Goal: Task Accomplishment & Management: Manage account settings

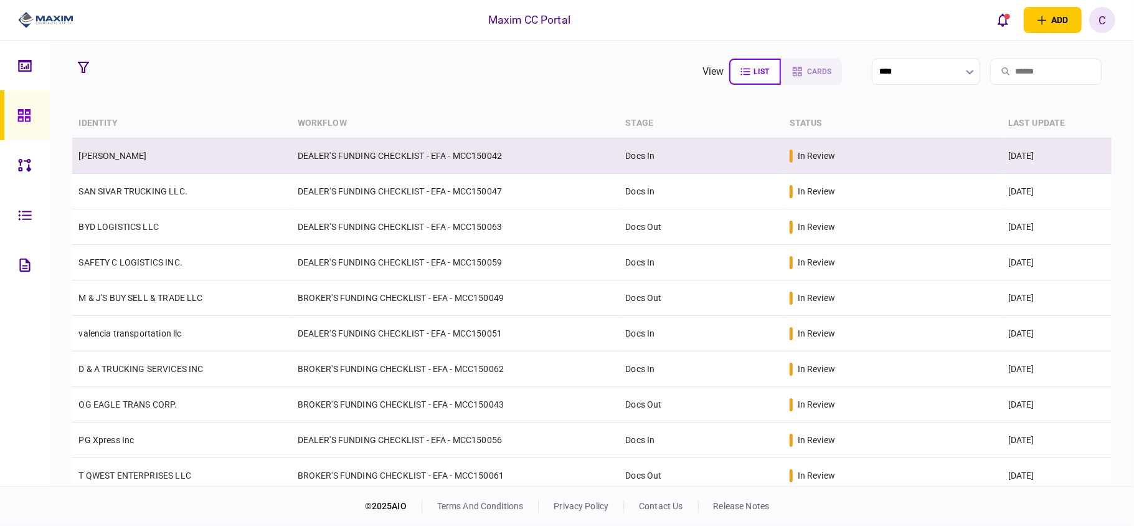
click at [336, 155] on td "DEALER'S FUNDING CHECKLIST - EFA - MCC150042" at bounding box center [456, 156] width 328 height 36
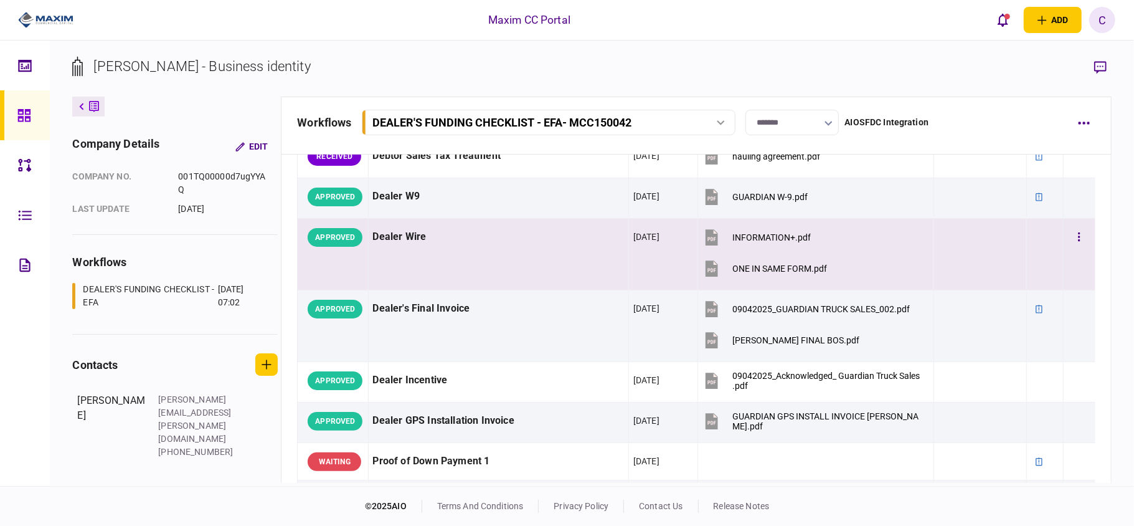
scroll to position [415, 0]
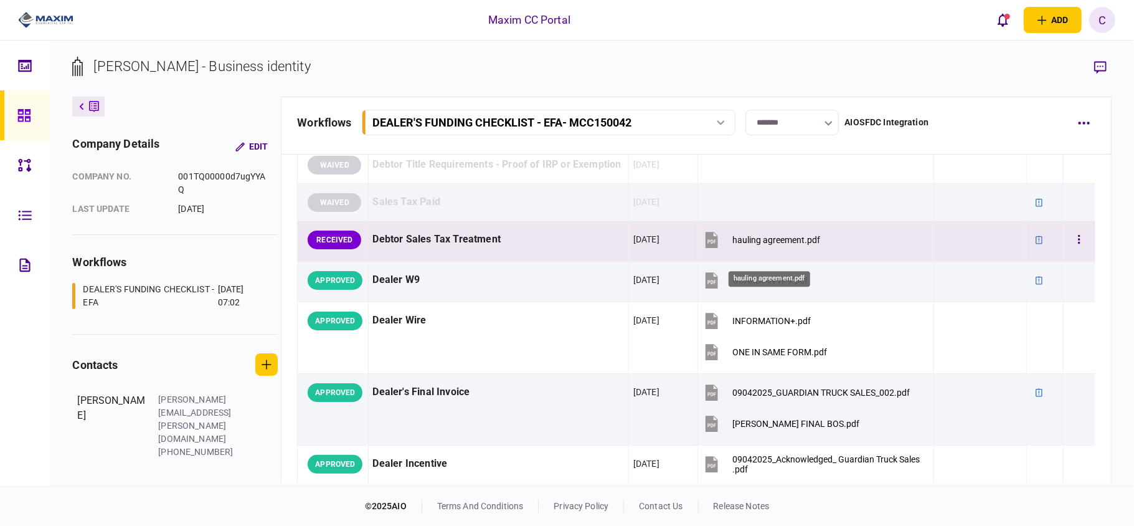
click at [761, 245] on div "hauling agreement.pdf" at bounding box center [777, 240] width 88 height 10
click at [1078, 245] on icon "button" at bounding box center [1079, 240] width 2 height 12
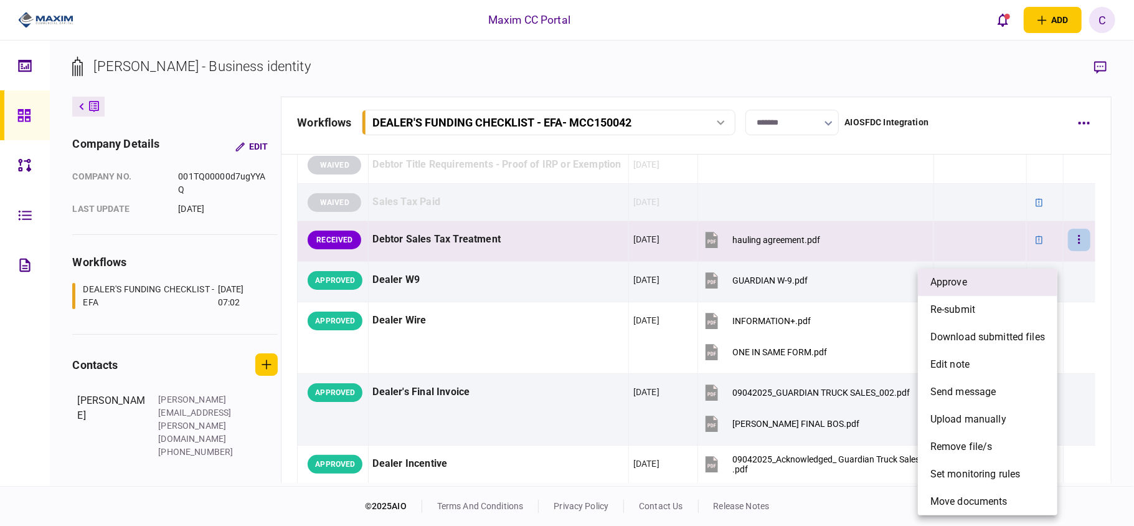
click at [993, 290] on li "approve" at bounding box center [988, 282] width 140 height 27
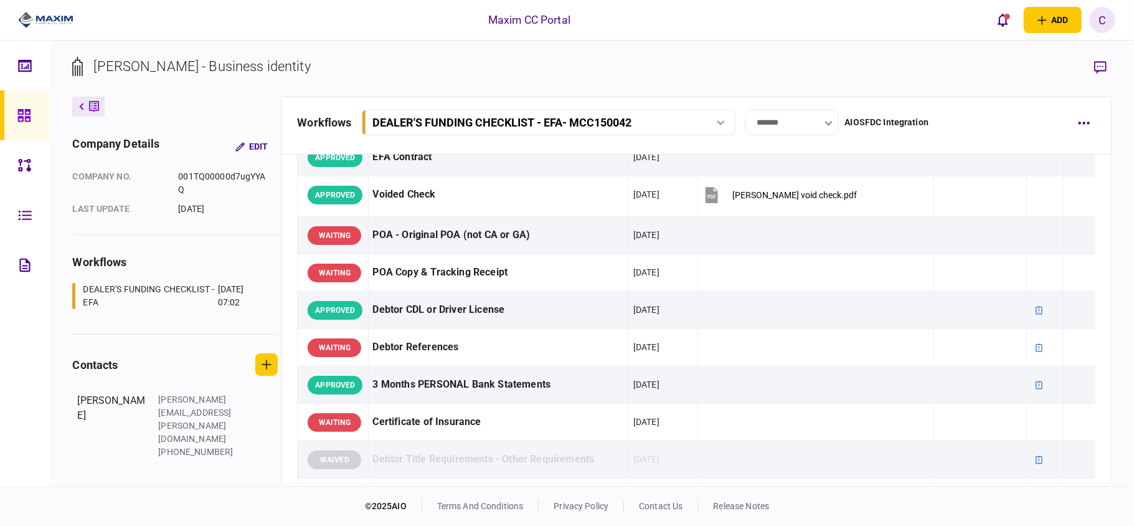
scroll to position [0, 0]
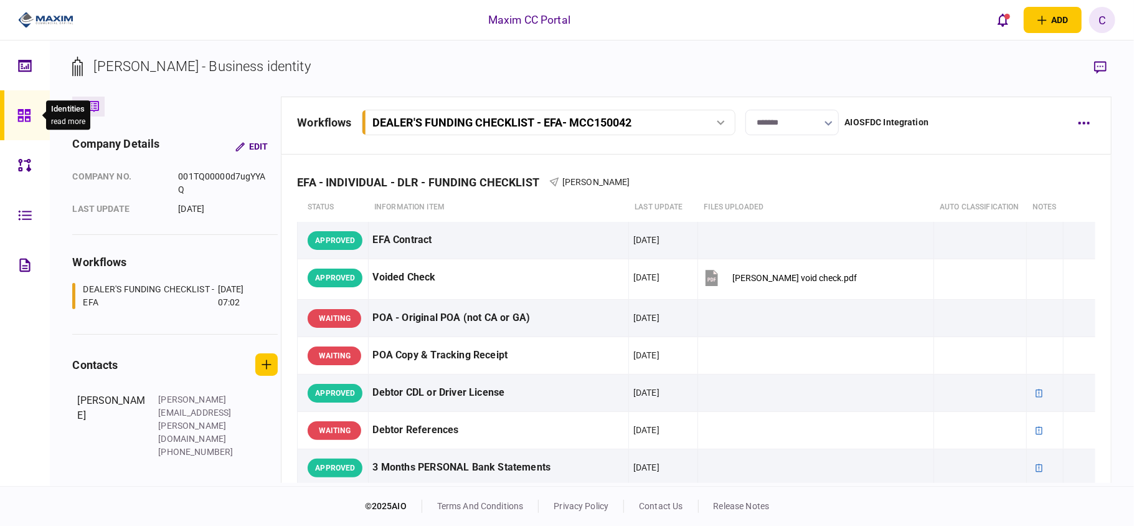
click at [32, 108] on div at bounding box center [27, 115] width 20 height 50
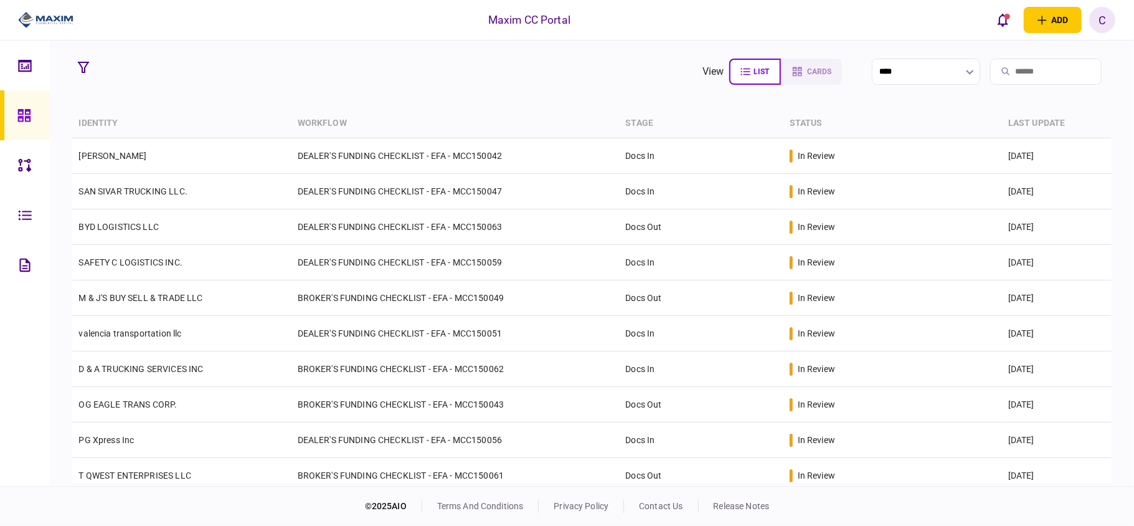
click at [434, 75] on section "view list cards ****" at bounding box center [591, 71] width 1039 height 31
click at [429, 75] on section "view list cards ****" at bounding box center [591, 71] width 1039 height 31
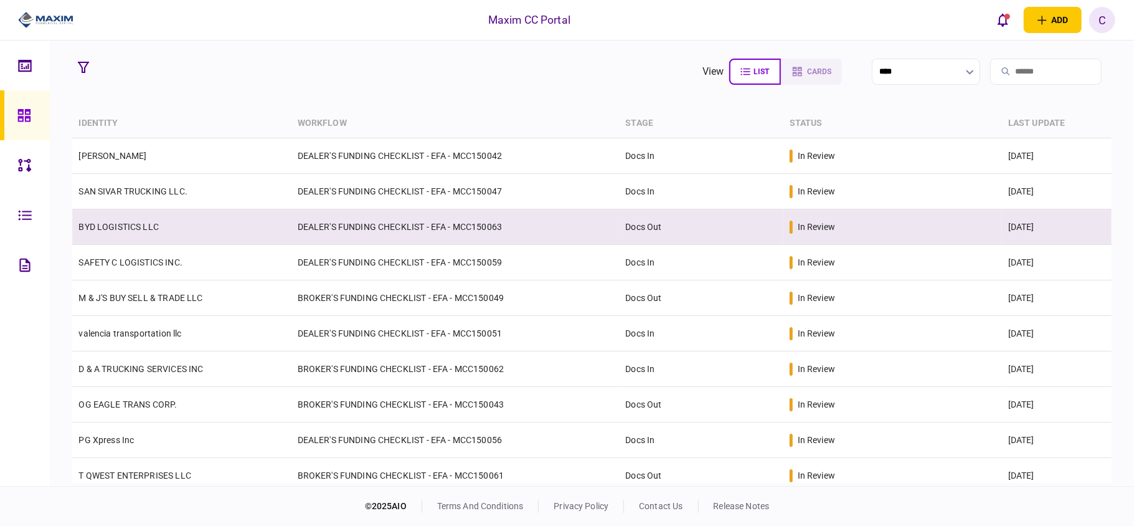
click at [374, 224] on td "DEALER'S FUNDING CHECKLIST - EFA - MCC150063" at bounding box center [456, 227] width 328 height 36
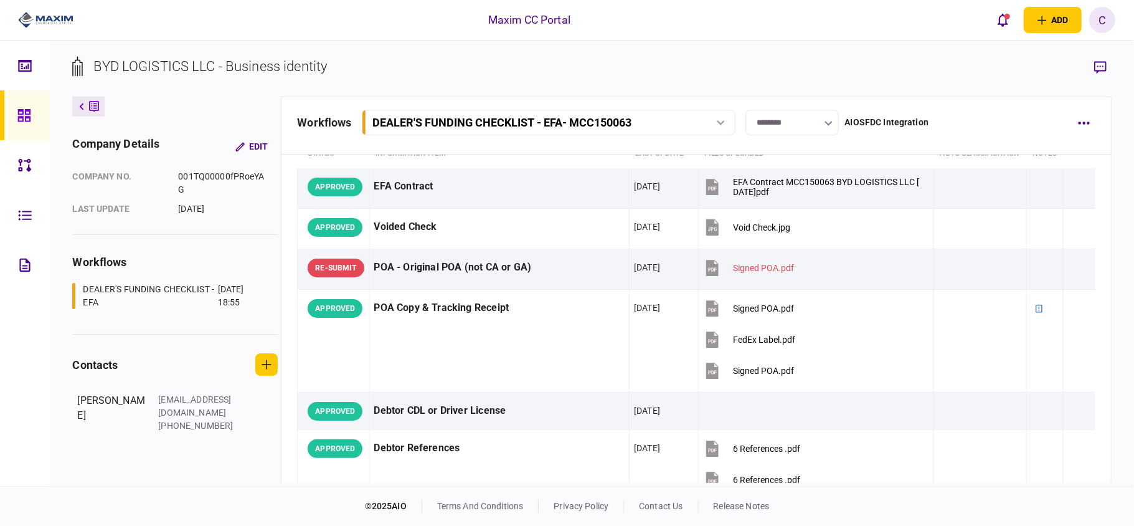
scroll to position [83, 0]
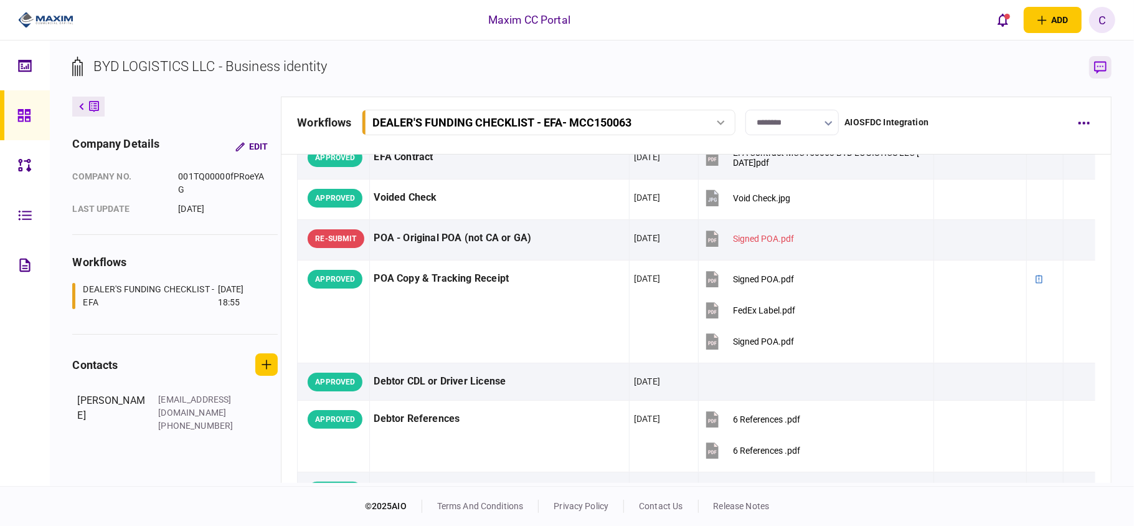
click at [1105, 63] on icon "button" at bounding box center [1101, 67] width 12 height 13
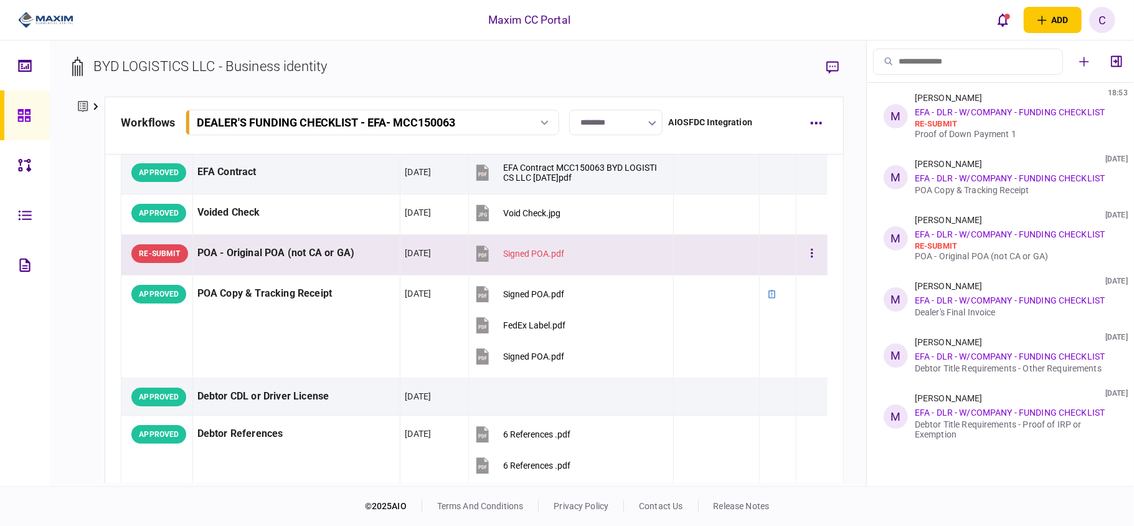
click at [678, 260] on div at bounding box center [716, 253] width 77 height 28
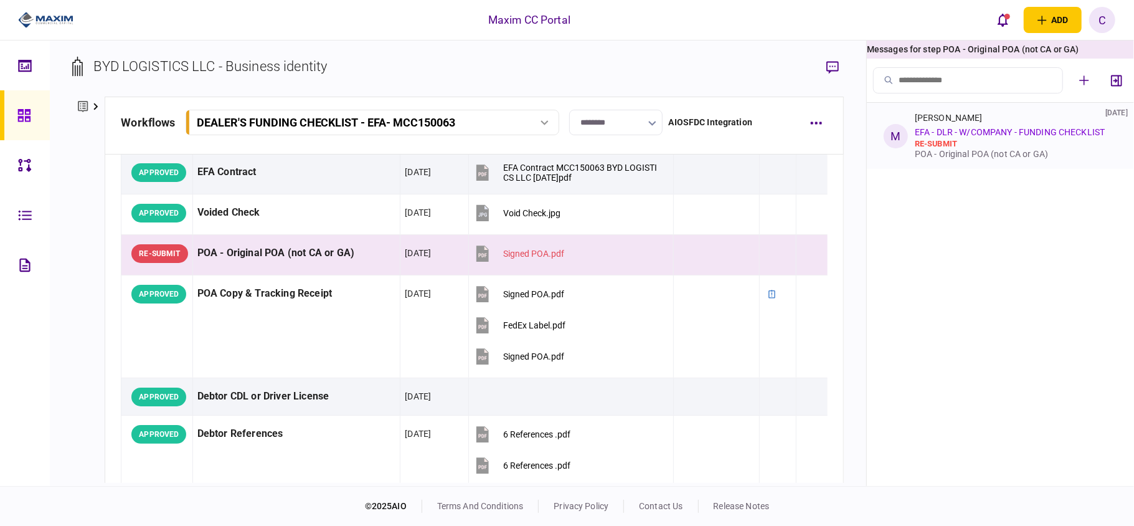
click at [990, 148] on div "re-submit" at bounding box center [1013, 144] width 197 height 10
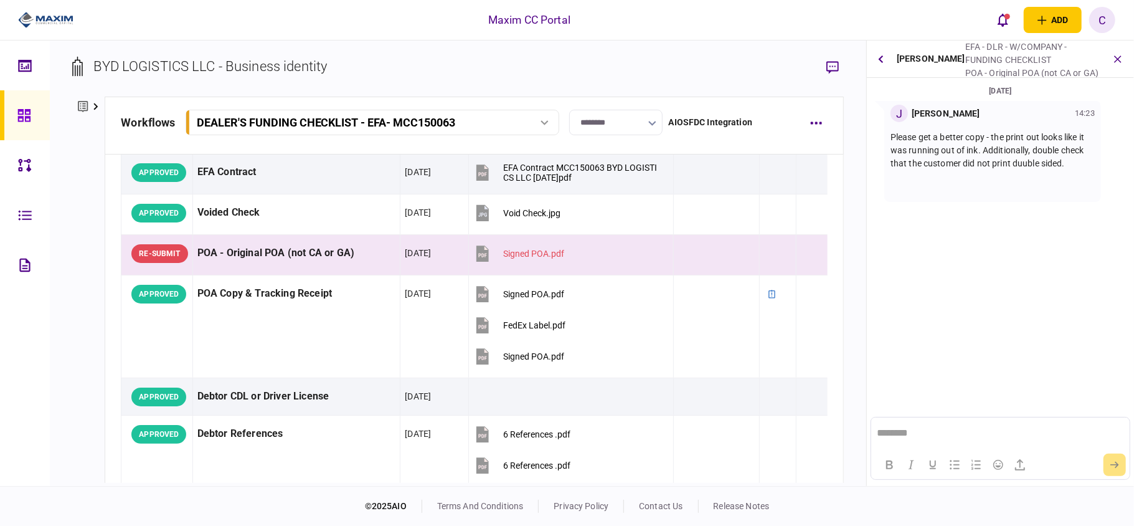
scroll to position [0, 0]
click at [526, 253] on div "Signed POA.pdf" at bounding box center [533, 254] width 61 height 10
click at [1120, 58] on icon "button" at bounding box center [1118, 59] width 14 height 14
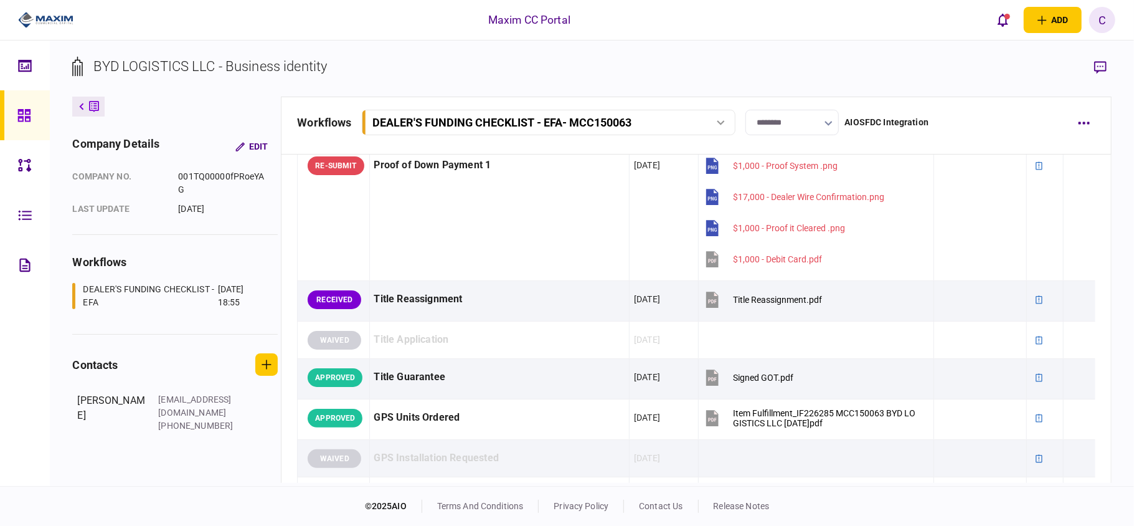
scroll to position [913, 0]
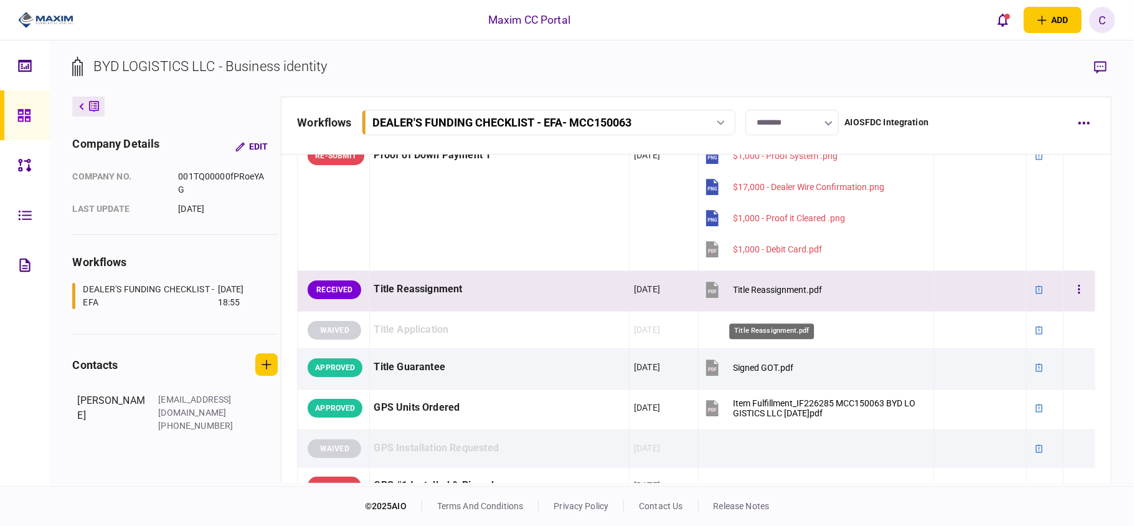
click at [759, 295] on div "Title Reassignment.pdf" at bounding box center [777, 290] width 89 height 10
click at [1070, 301] on button "button" at bounding box center [1079, 289] width 22 height 22
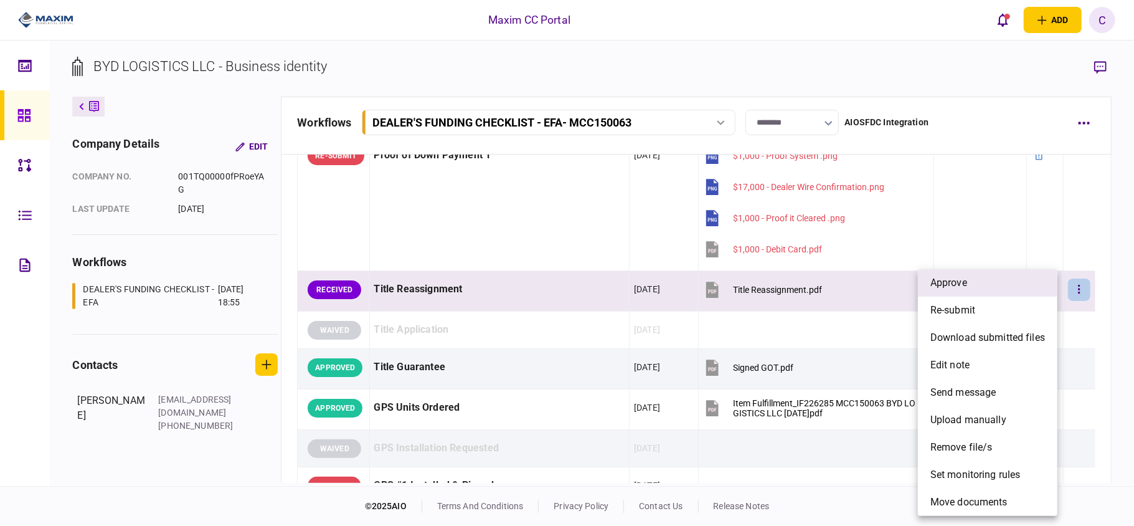
click at [955, 285] on span "approve" at bounding box center [949, 282] width 37 height 15
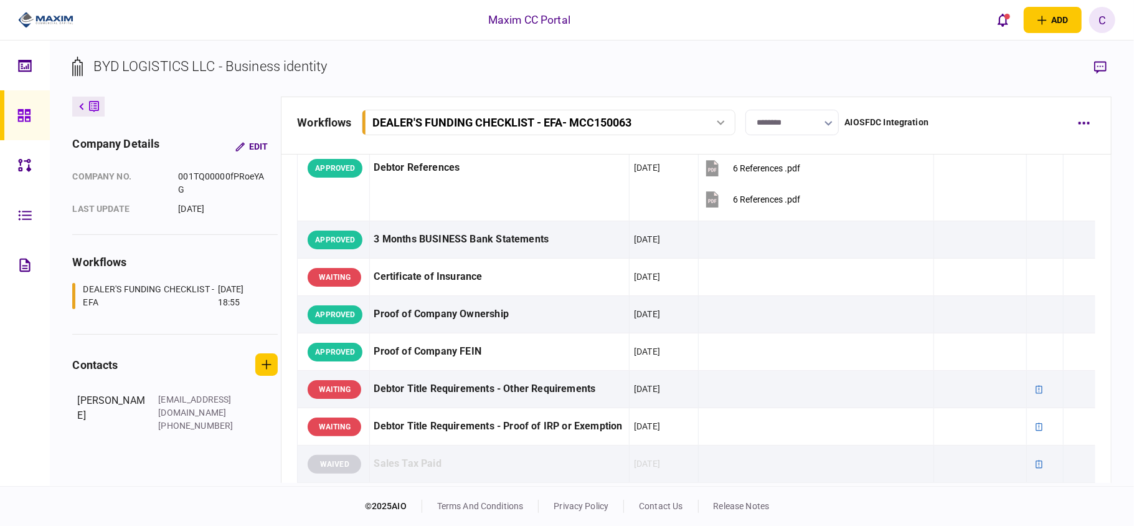
scroll to position [332, 0]
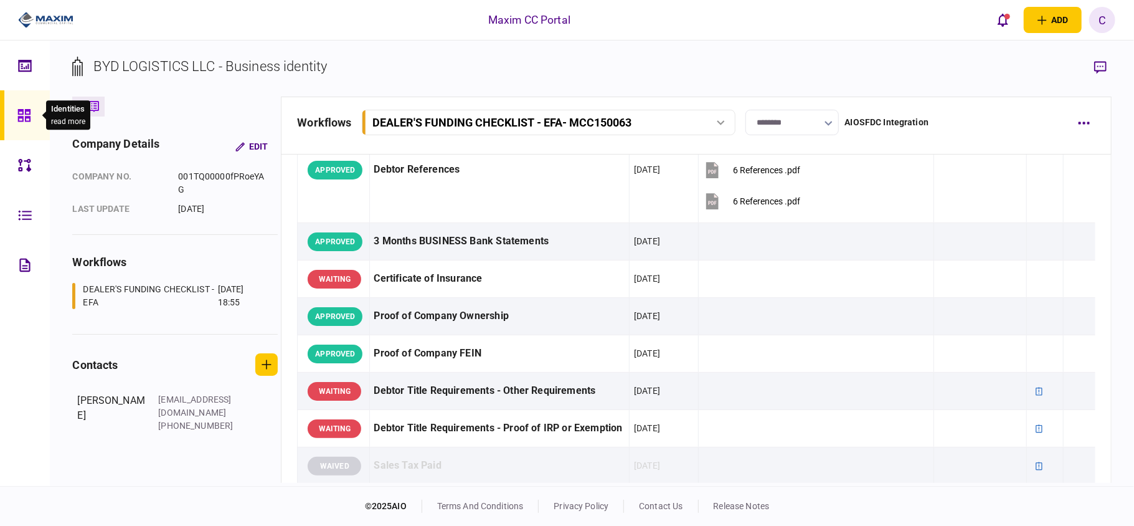
click at [30, 106] on div at bounding box center [27, 115] width 20 height 50
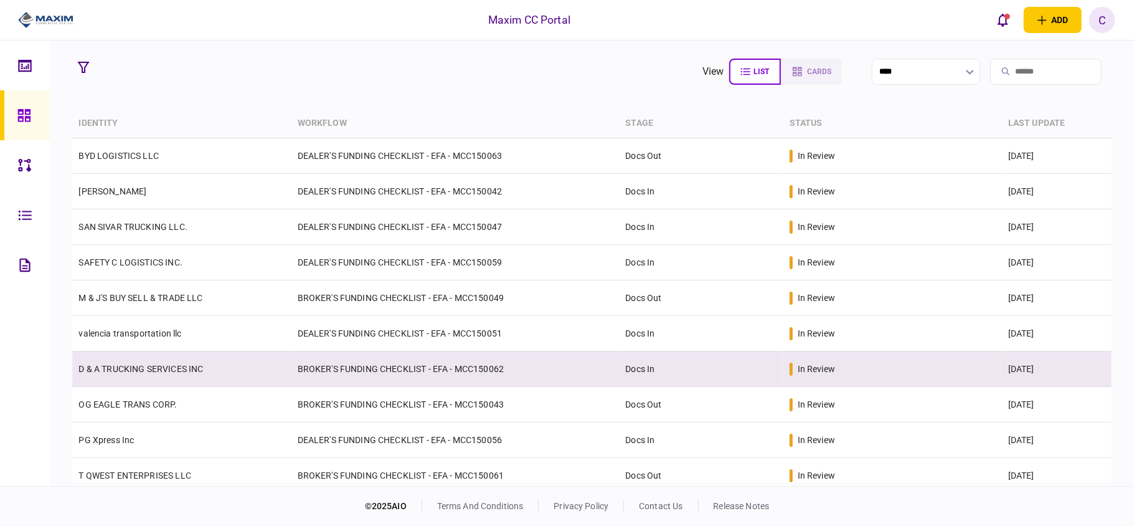
click at [504, 370] on td "BROKER'S FUNDING CHECKLIST - EFA - MCC150062" at bounding box center [456, 369] width 328 height 36
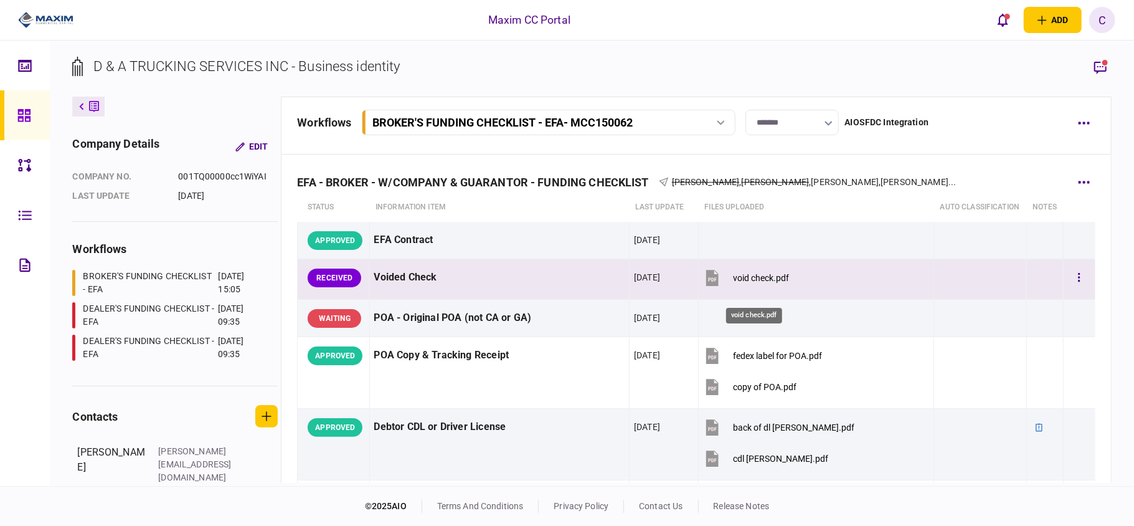
click at [756, 283] on div "void check.pdf" at bounding box center [761, 278] width 56 height 10
click at [1073, 287] on button "button" at bounding box center [1079, 278] width 22 height 22
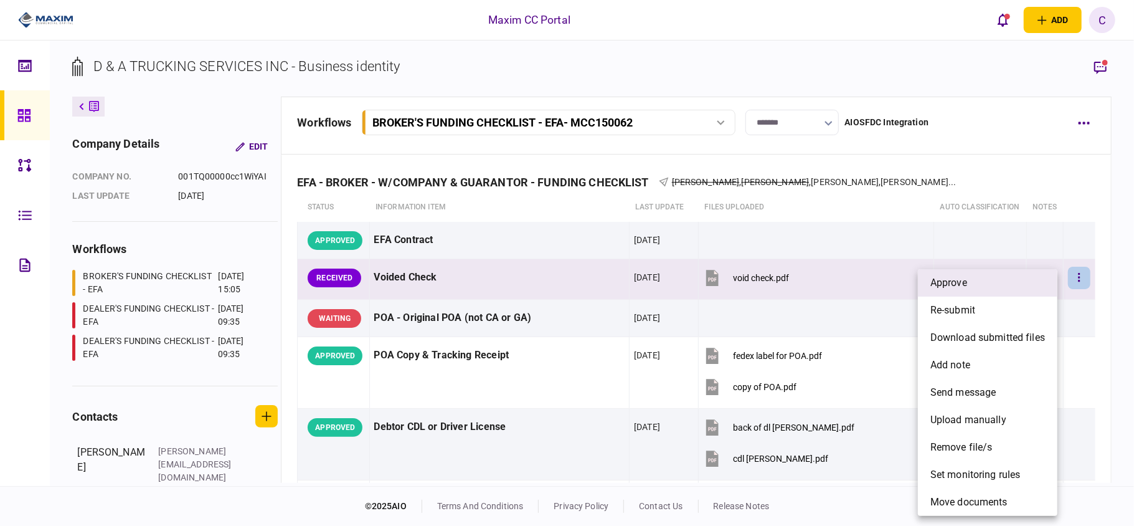
click at [953, 282] on span "approve" at bounding box center [949, 282] width 37 height 15
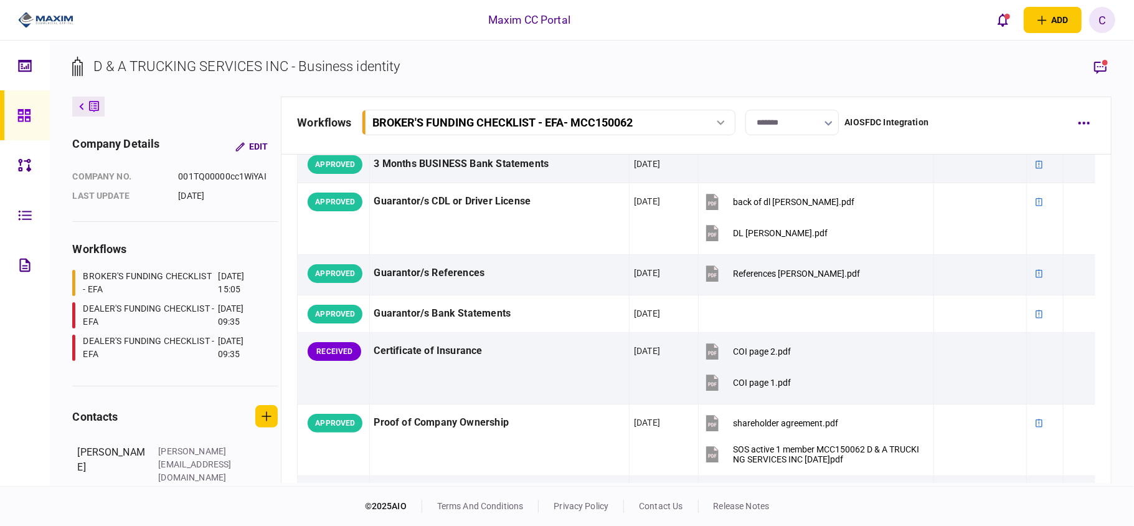
scroll to position [415, 0]
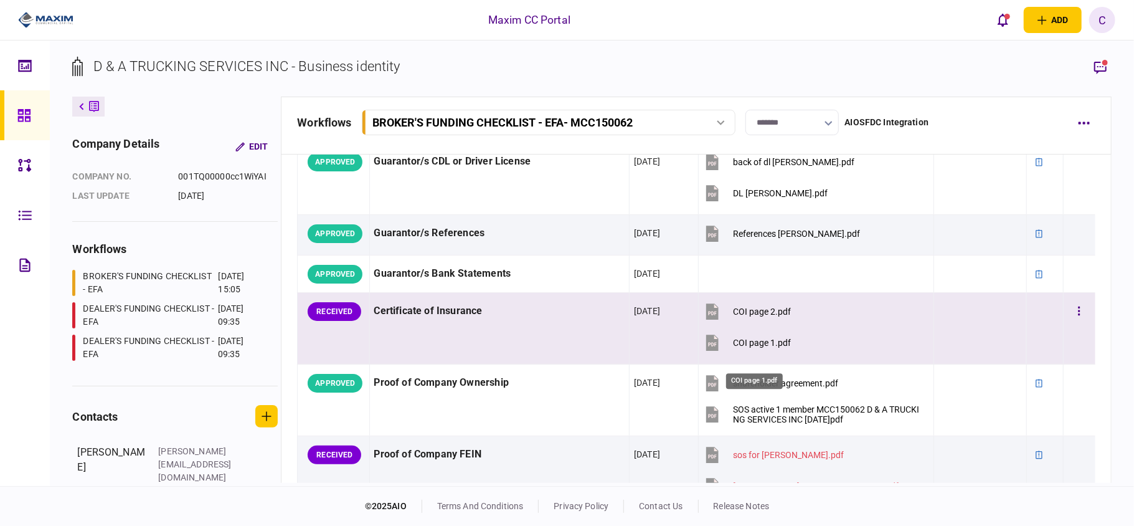
click at [740, 348] on div "COI page 1.pdf" at bounding box center [762, 343] width 58 height 10
click at [748, 316] on div "COI page 2.pdf" at bounding box center [762, 312] width 58 height 10
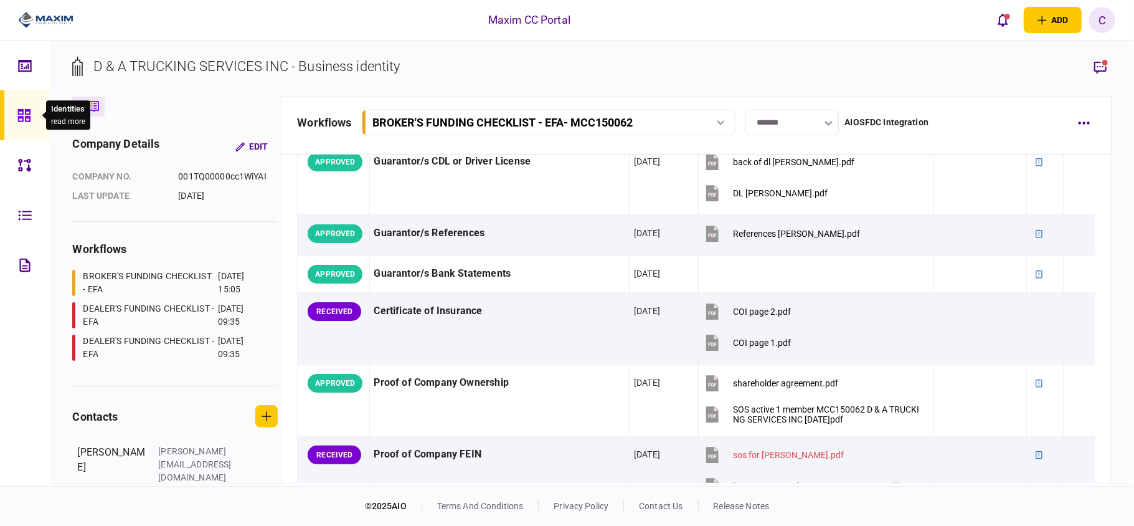
click at [26, 107] on div at bounding box center [27, 115] width 20 height 50
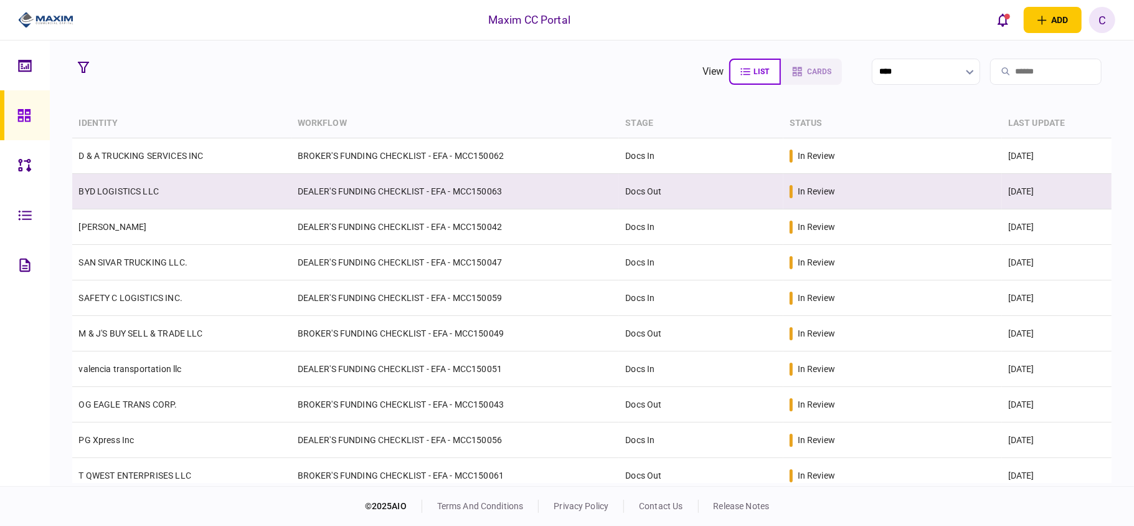
click at [120, 186] on link "BYD LOGISTICS LLC" at bounding box center [118, 191] width 80 height 10
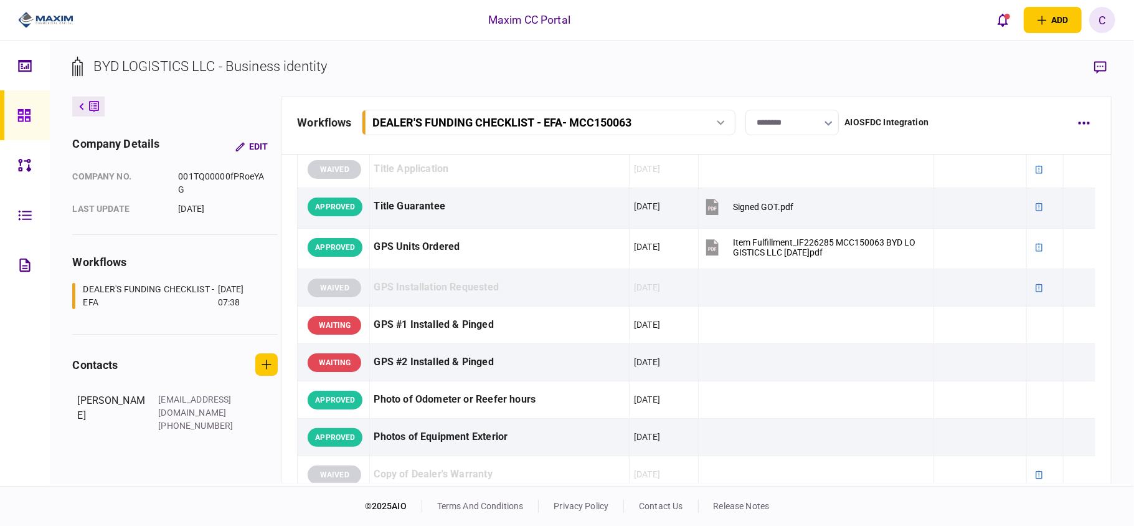
scroll to position [1080, 0]
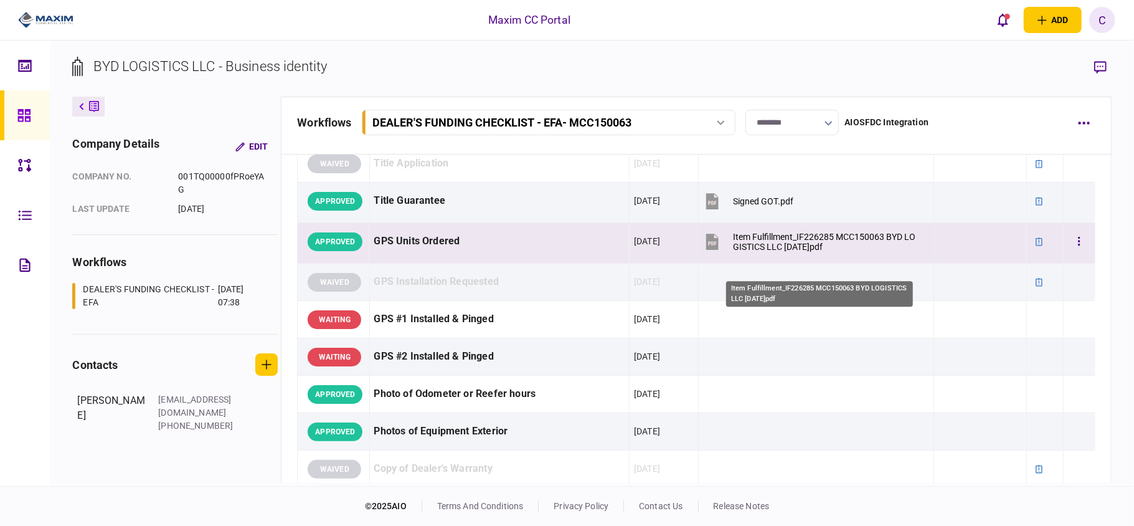
click at [753, 252] on div "Item Fulfillment_IF226285 MCC150063 BYD LOGISTICS LLC [DATE]pdf" at bounding box center [827, 242] width 188 height 20
click at [733, 252] on div "Item Fulfillment_IF226285 MCC150063 BYD LOGISTICS LLC [DATE]pdf" at bounding box center [827, 242] width 188 height 20
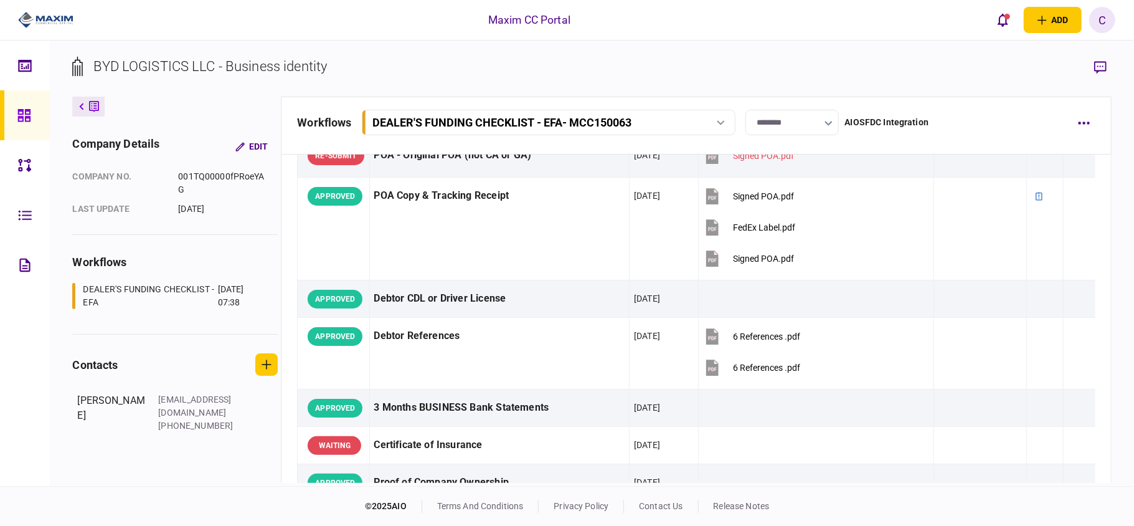
scroll to position [332, 0]
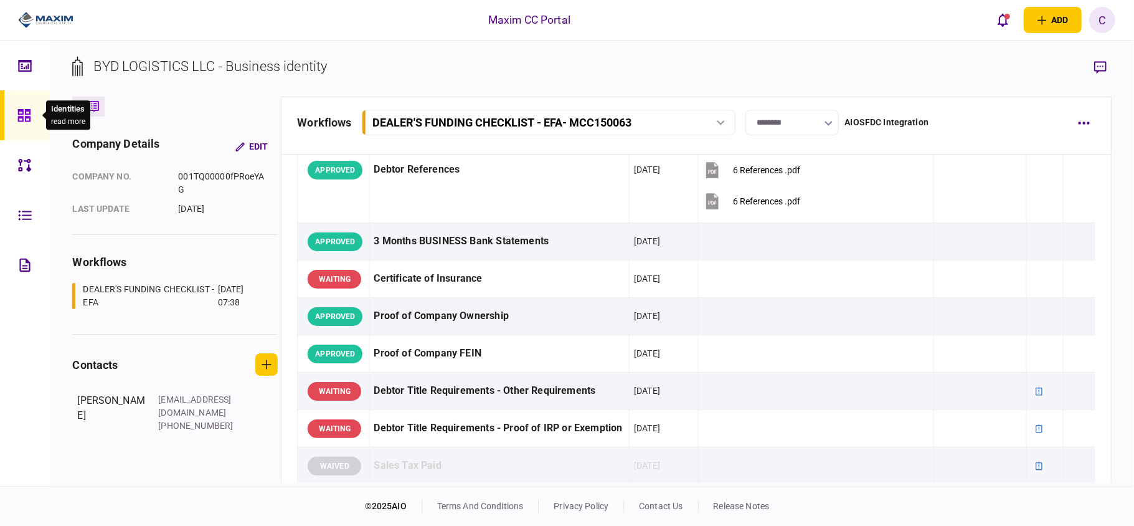
click at [28, 116] on icon at bounding box center [23, 115] width 12 height 12
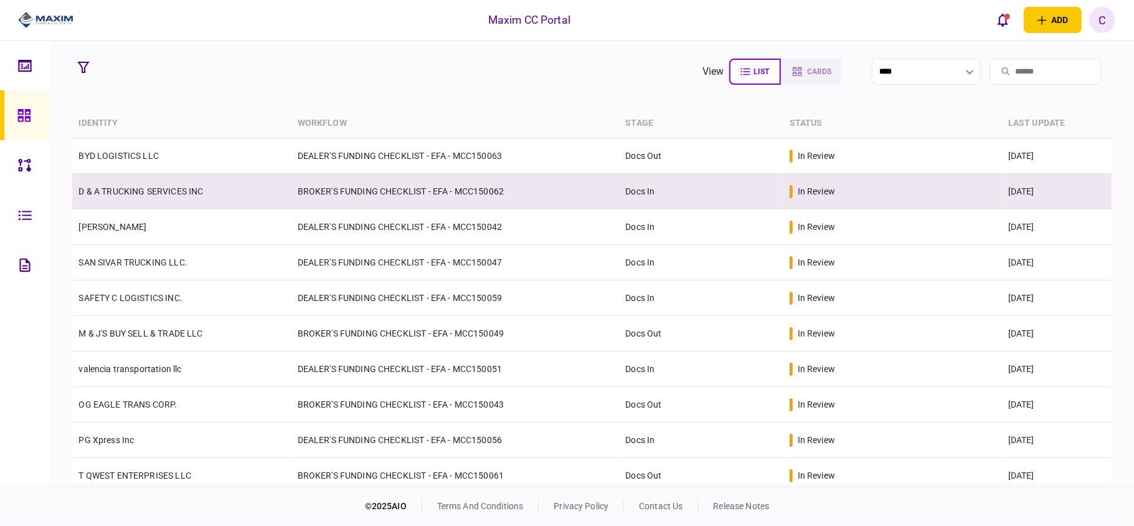
click at [498, 188] on td "BROKER'S FUNDING CHECKLIST - EFA - MCC150062" at bounding box center [456, 192] width 328 height 36
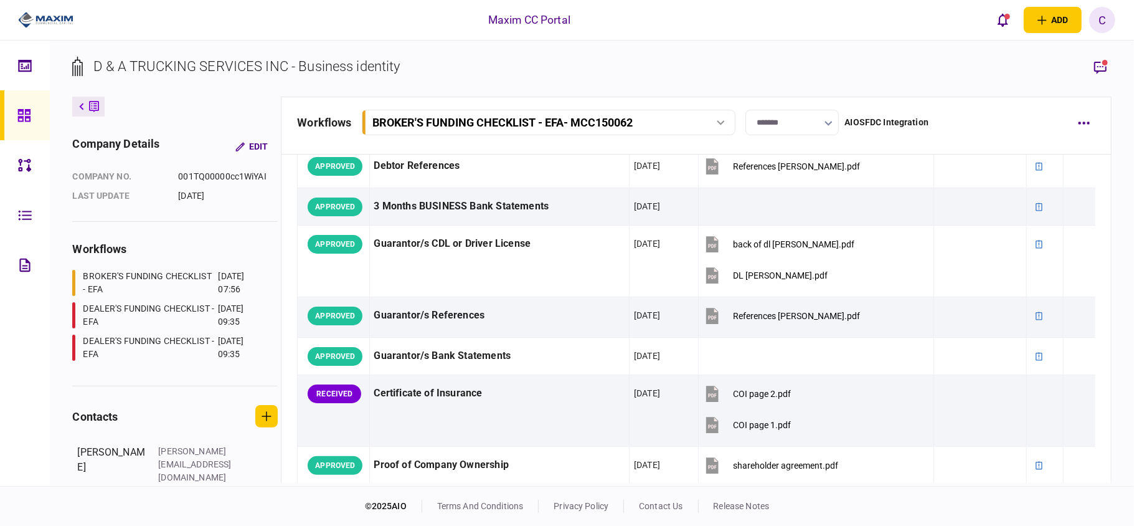
scroll to position [415, 0]
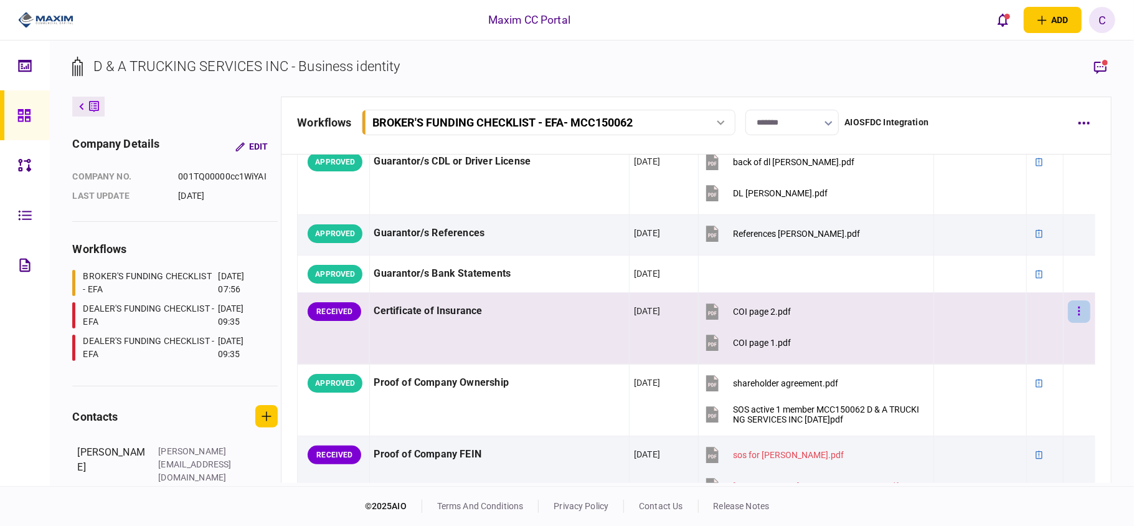
click at [1072, 323] on button "button" at bounding box center [1079, 311] width 22 height 22
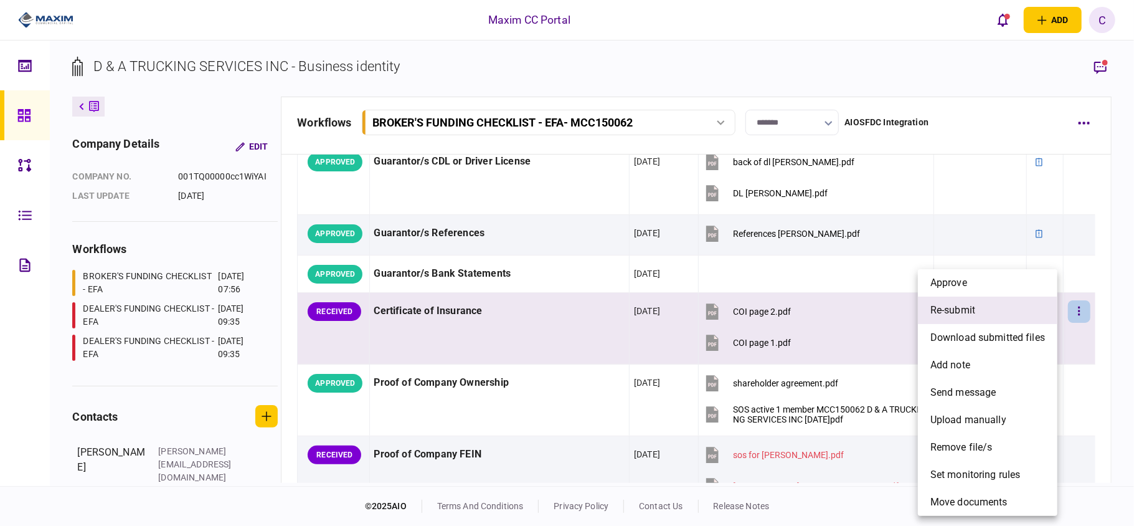
click at [959, 311] on span "re-submit" at bounding box center [953, 310] width 45 height 15
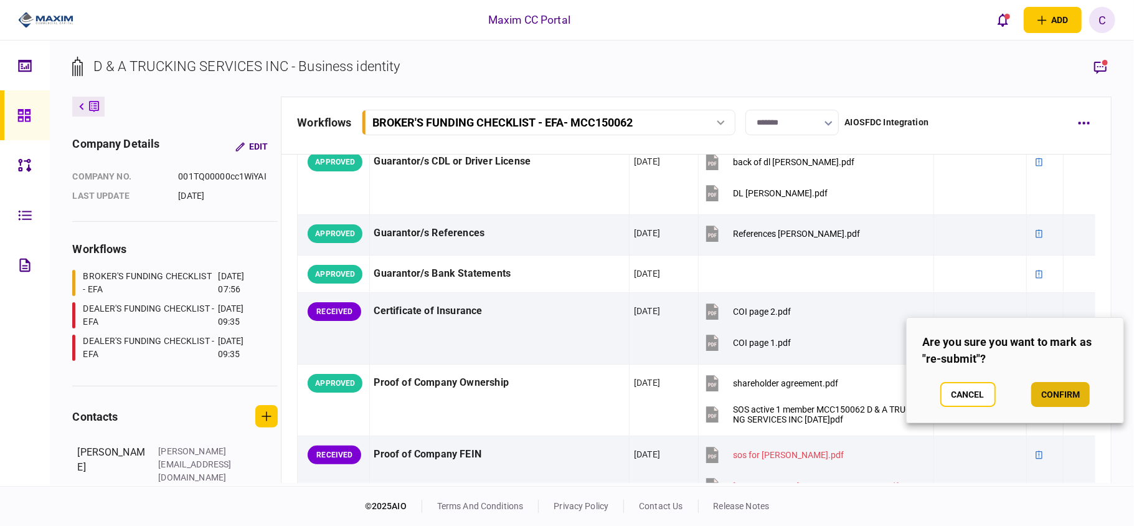
click at [1047, 387] on button "confirm" at bounding box center [1061, 394] width 59 height 25
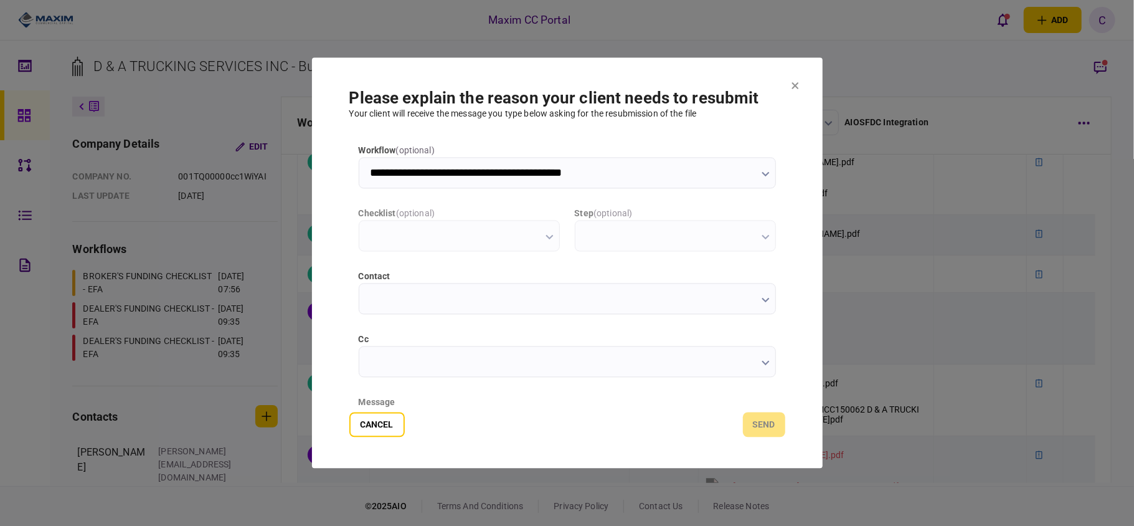
scroll to position [0, 0]
type input "**********"
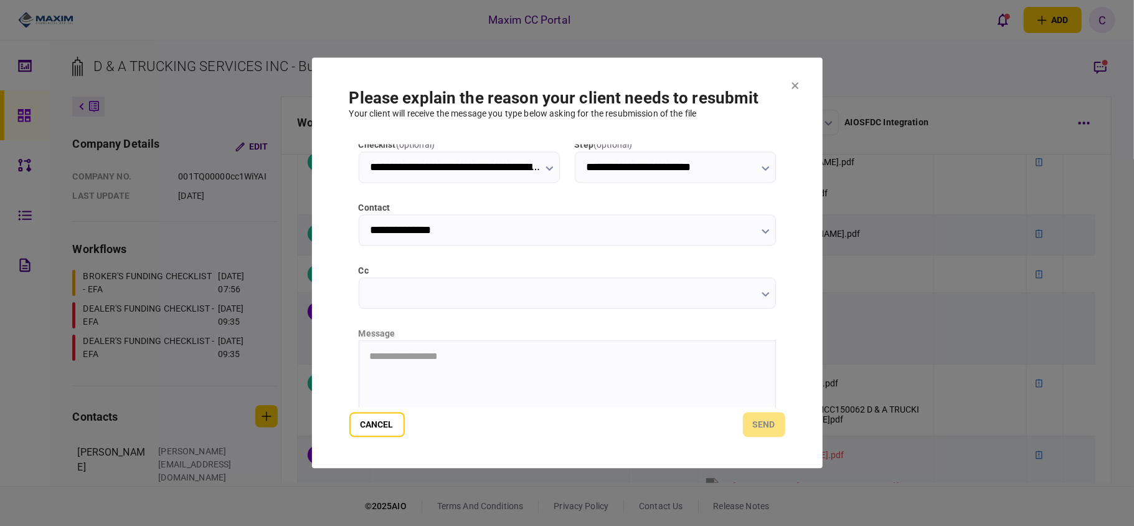
scroll to position [157, 0]
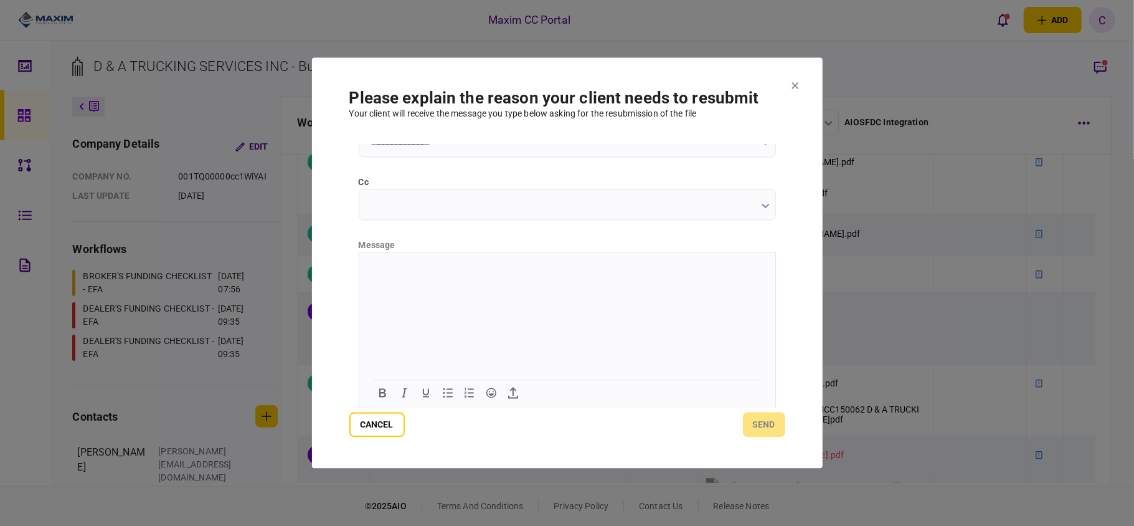
click at [397, 259] on html at bounding box center [567, 267] width 416 height 31
click at [470, 391] on icon "Numbered list" at bounding box center [469, 393] width 15 height 15
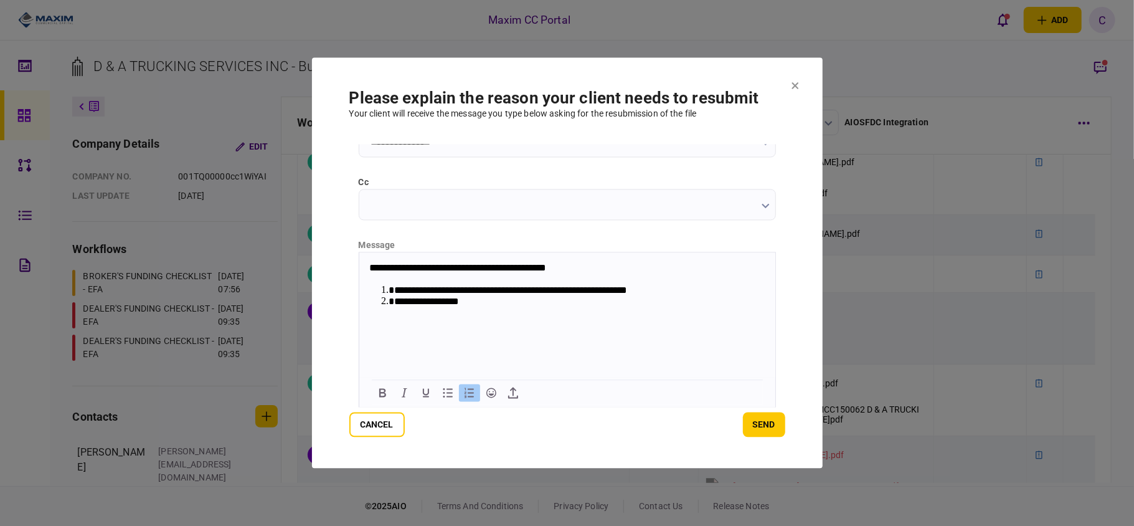
click at [516, 305] on li "**********" at bounding box center [578, 301] width 369 height 12
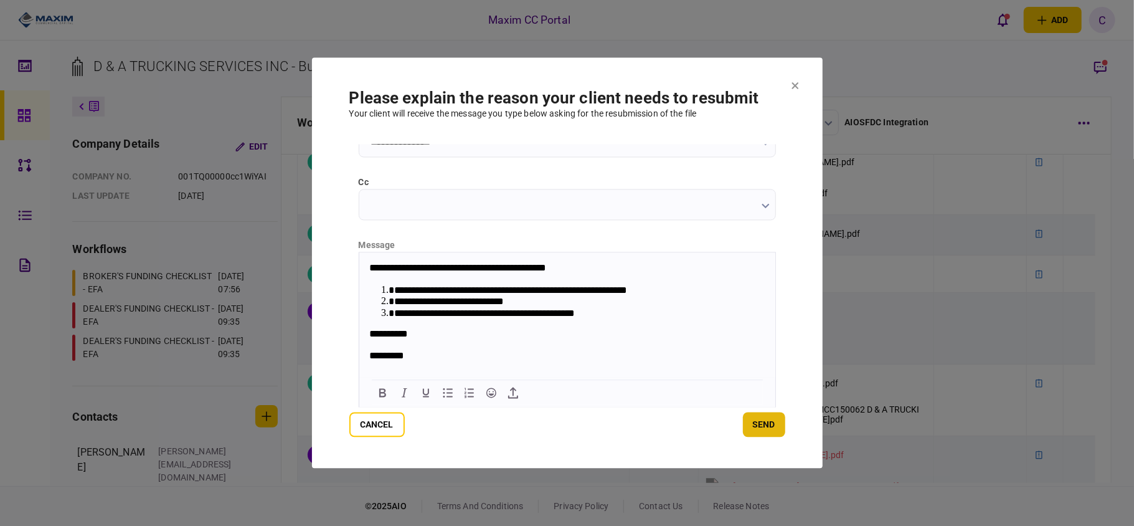
click at [756, 427] on button "send" at bounding box center [764, 424] width 42 height 25
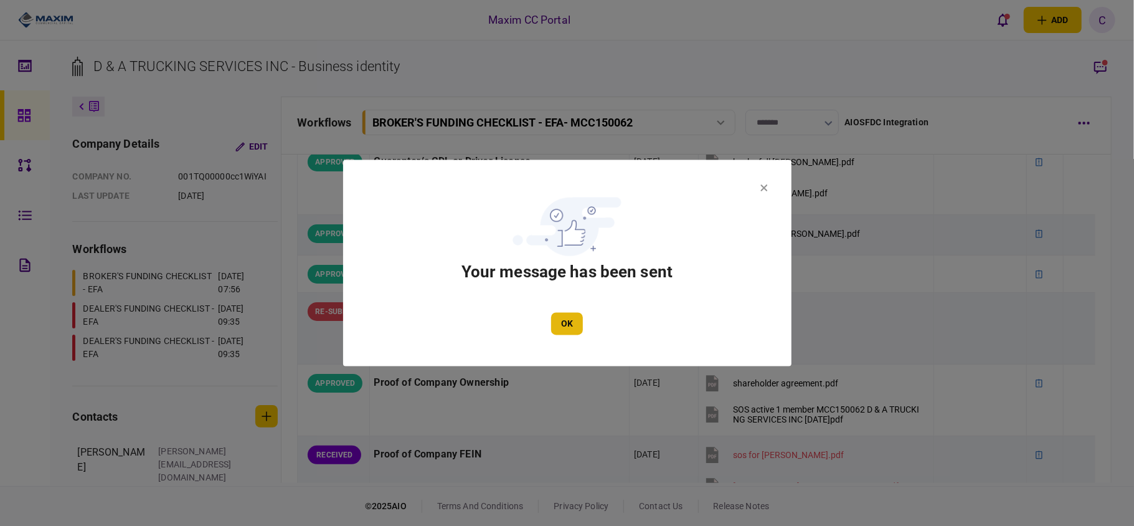
click at [564, 321] on button "OK" at bounding box center [567, 324] width 32 height 22
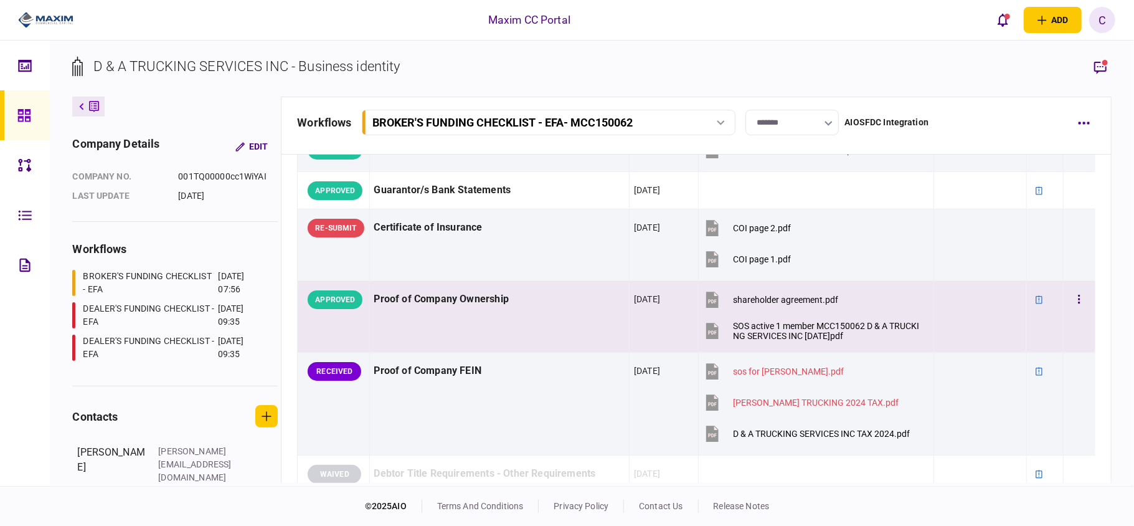
scroll to position [581, 0]
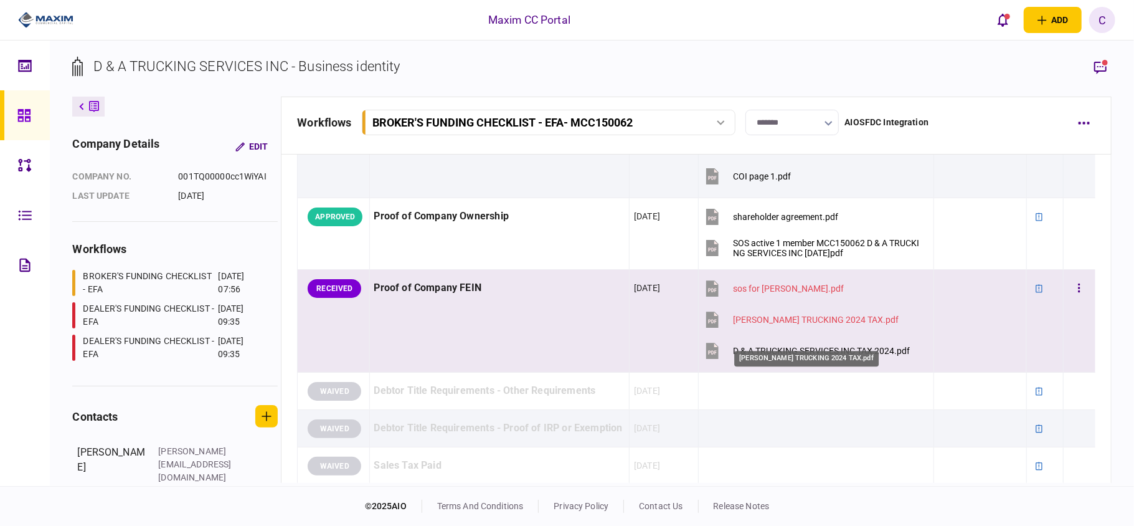
click at [796, 325] on div "[PERSON_NAME] TRUCKING 2024 TAX.pdf" at bounding box center [816, 320] width 166 height 10
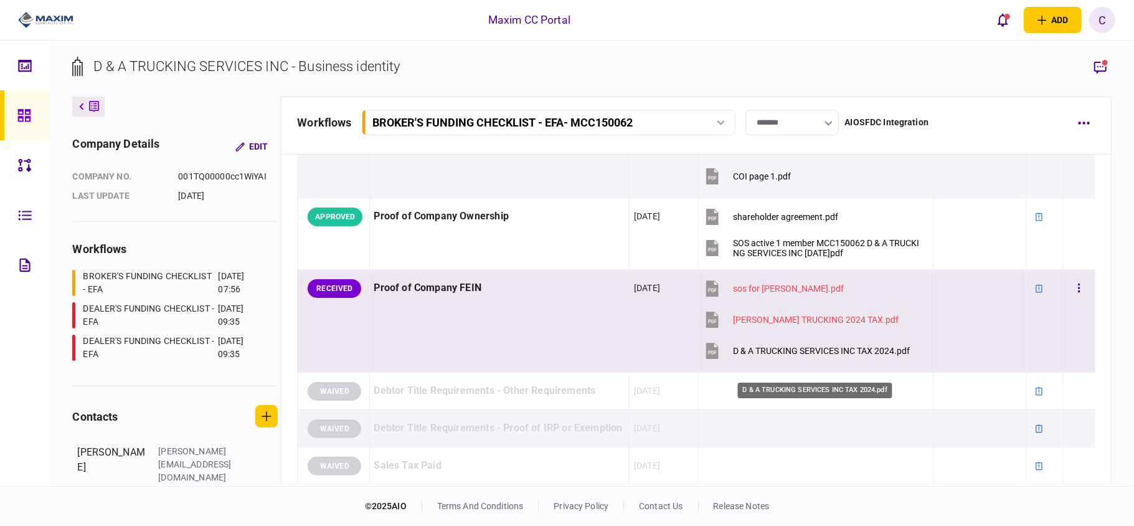
click at [770, 356] on div "D & A TRUCKING SERVICES INC TAX 2024.pdf" at bounding box center [821, 351] width 177 height 10
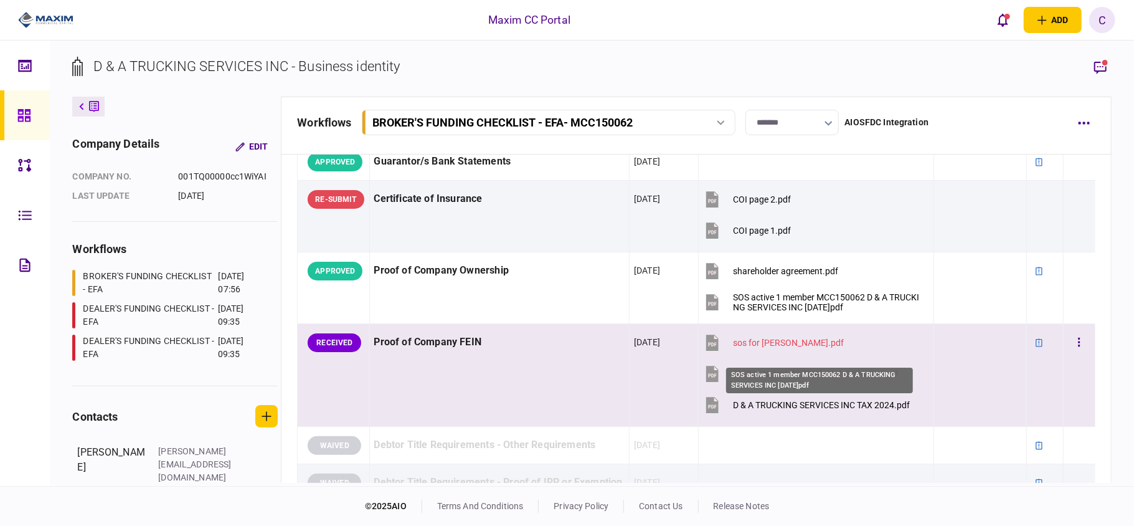
scroll to position [498, 0]
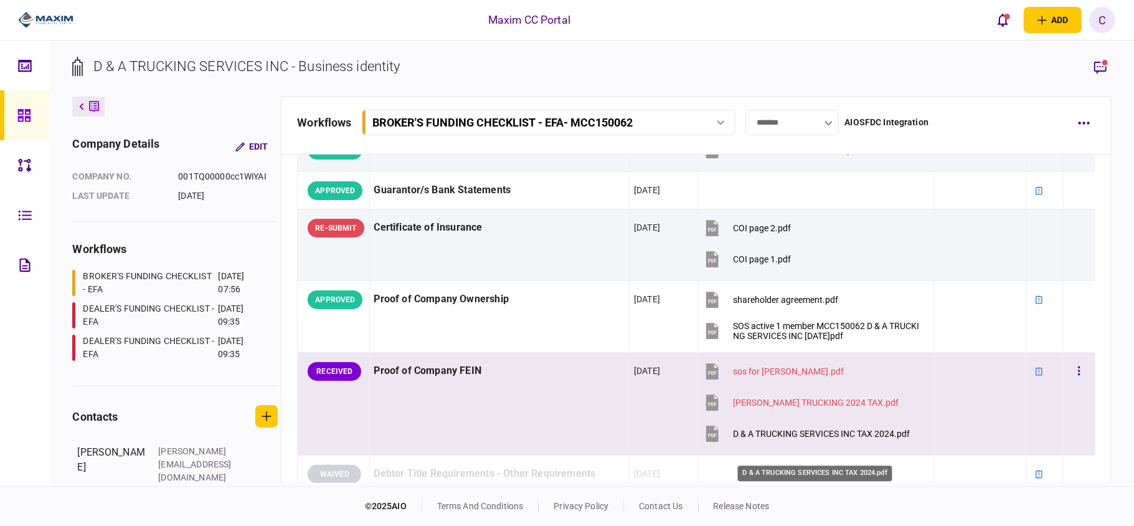
click at [734, 439] on div "D & A TRUCKING SERVICES INC TAX 2024.pdf" at bounding box center [821, 434] width 177 height 10
click at [1072, 383] on button "button" at bounding box center [1079, 371] width 22 height 22
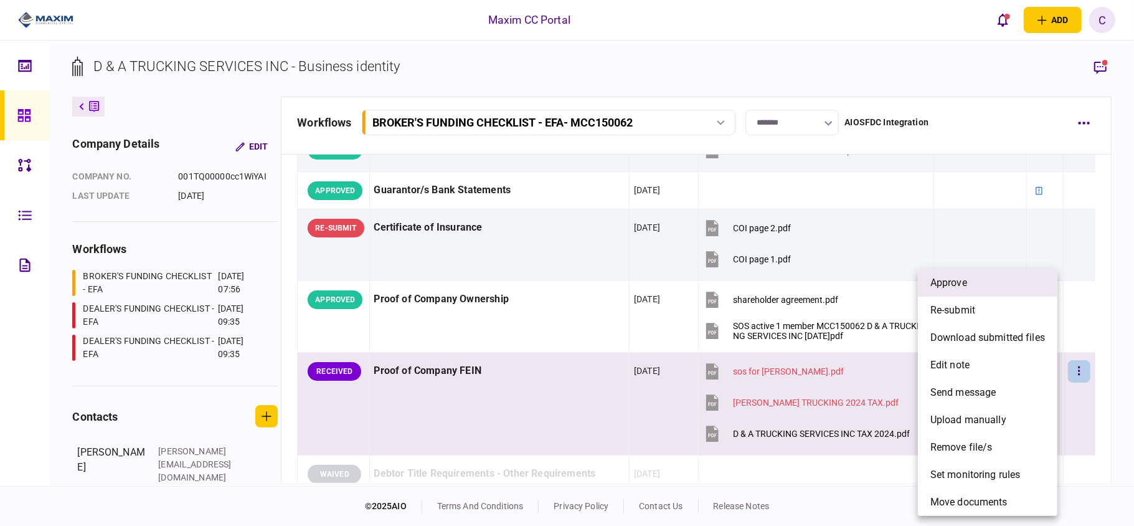
click at [977, 290] on li "approve" at bounding box center [988, 282] width 140 height 27
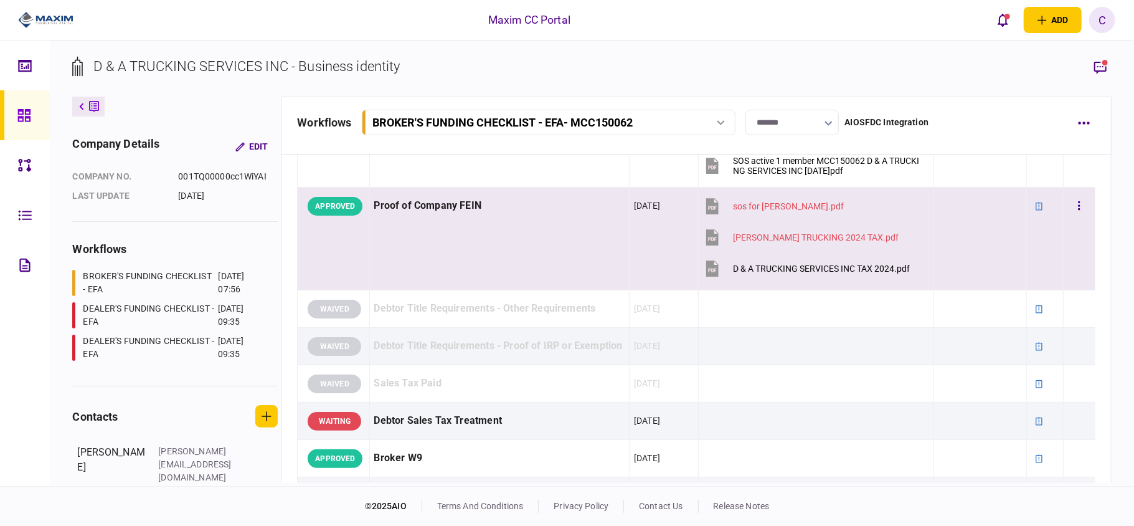
scroll to position [664, 0]
click at [755, 273] on div "D & A TRUCKING SERVICES INC TAX 2024.pdf" at bounding box center [821, 268] width 177 height 10
click at [1073, 217] on button "button" at bounding box center [1079, 205] width 22 height 22
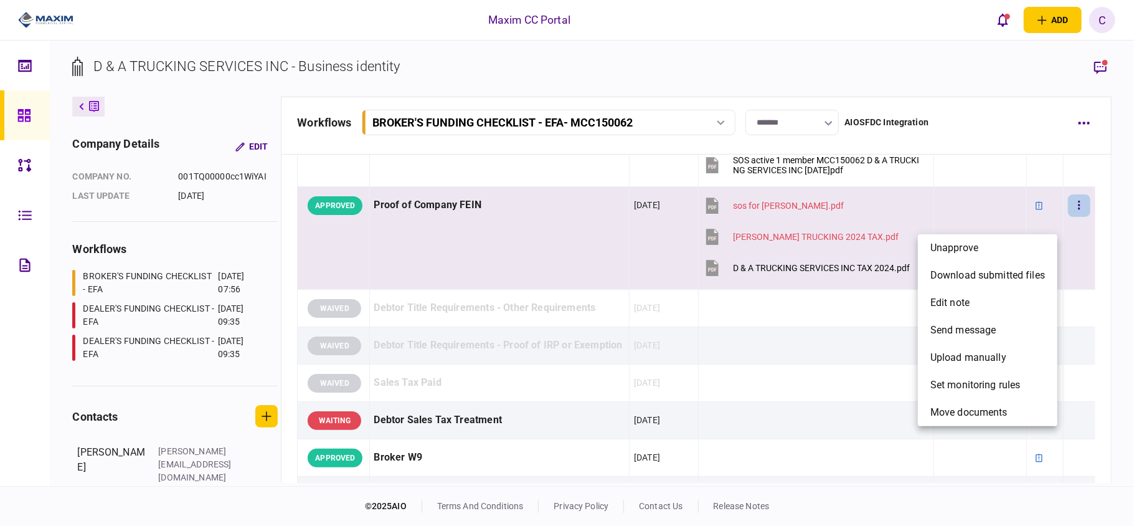
click at [1115, 292] on div at bounding box center [567, 263] width 1134 height 526
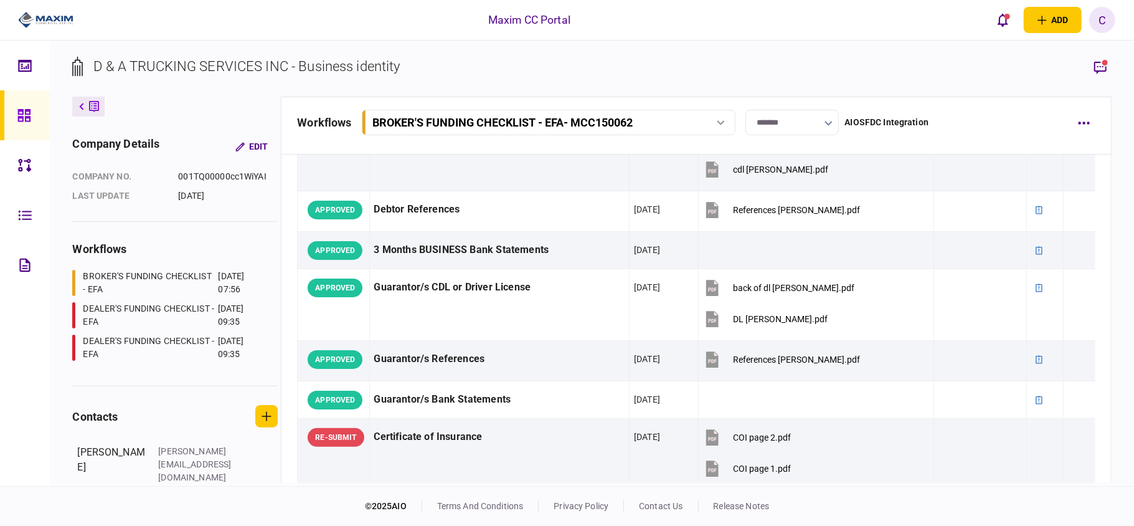
scroll to position [0, 0]
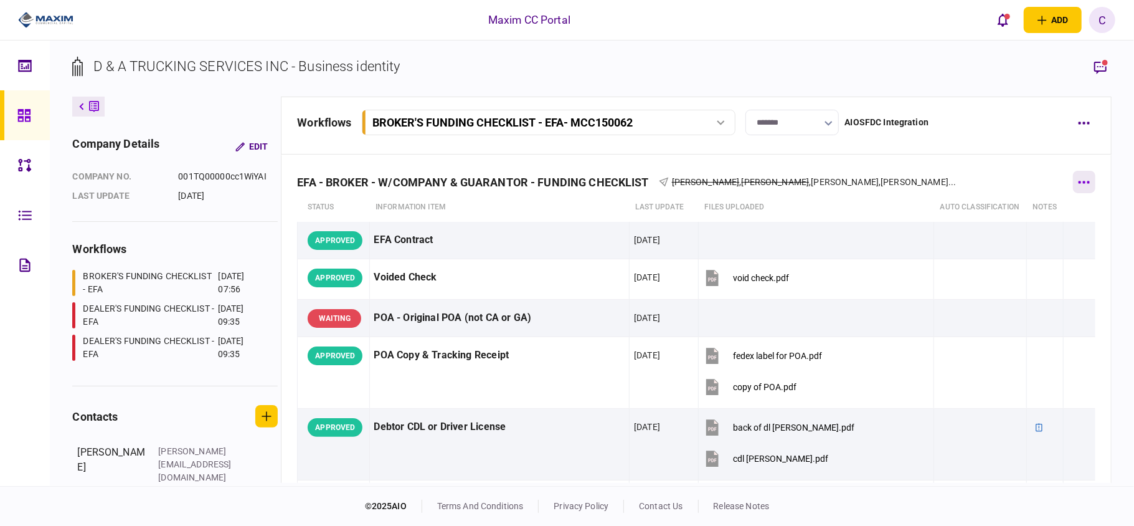
click at [1073, 178] on button "button" at bounding box center [1084, 182] width 22 height 22
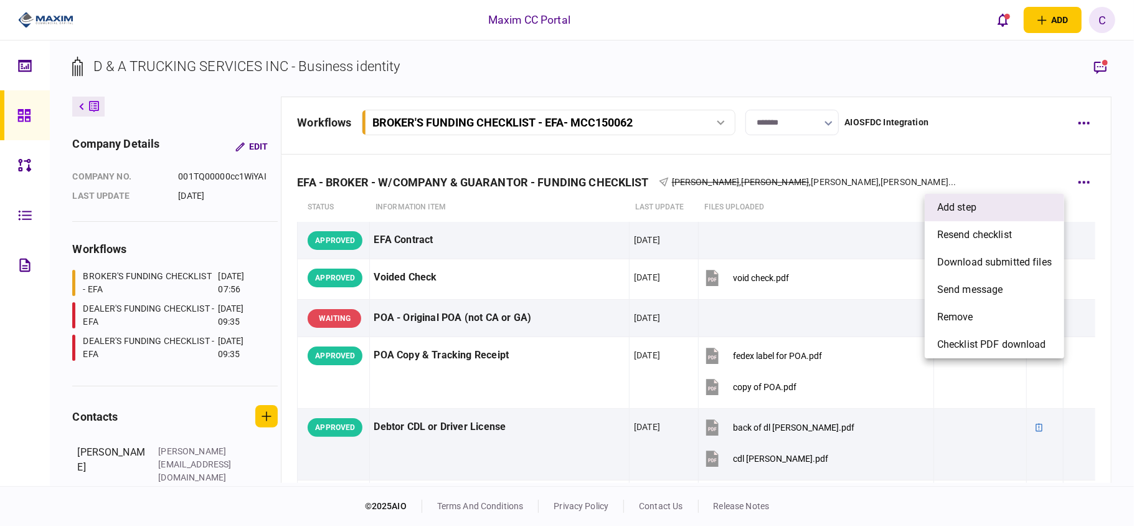
click at [968, 209] on span "add step" at bounding box center [957, 207] width 39 height 15
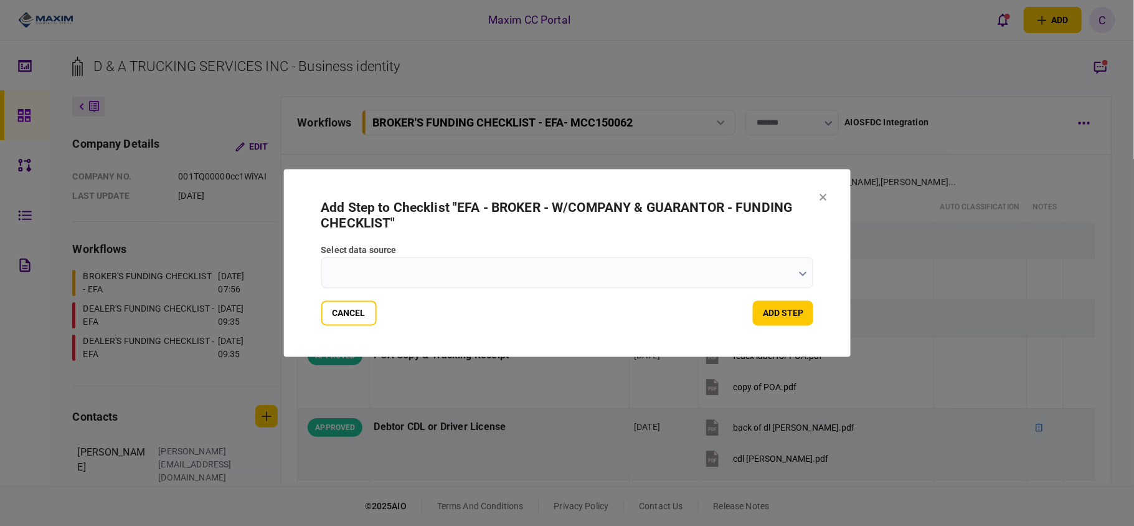
click at [811, 274] on input "select data source" at bounding box center [567, 272] width 493 height 31
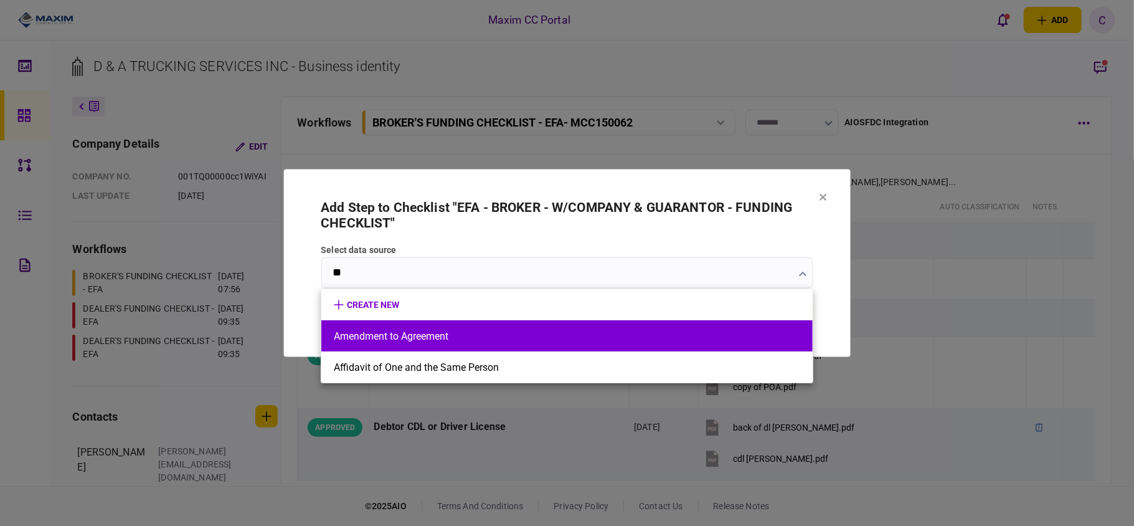
click at [377, 326] on li "Amendment to Agreement" at bounding box center [567, 335] width 492 height 31
type input "**********"
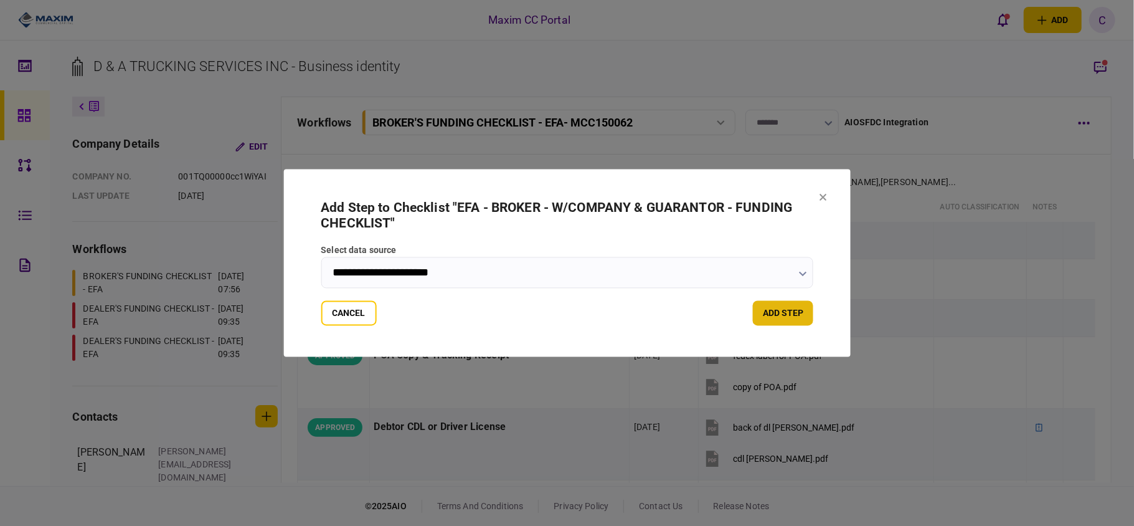
click at [769, 314] on button "add step" at bounding box center [783, 313] width 60 height 25
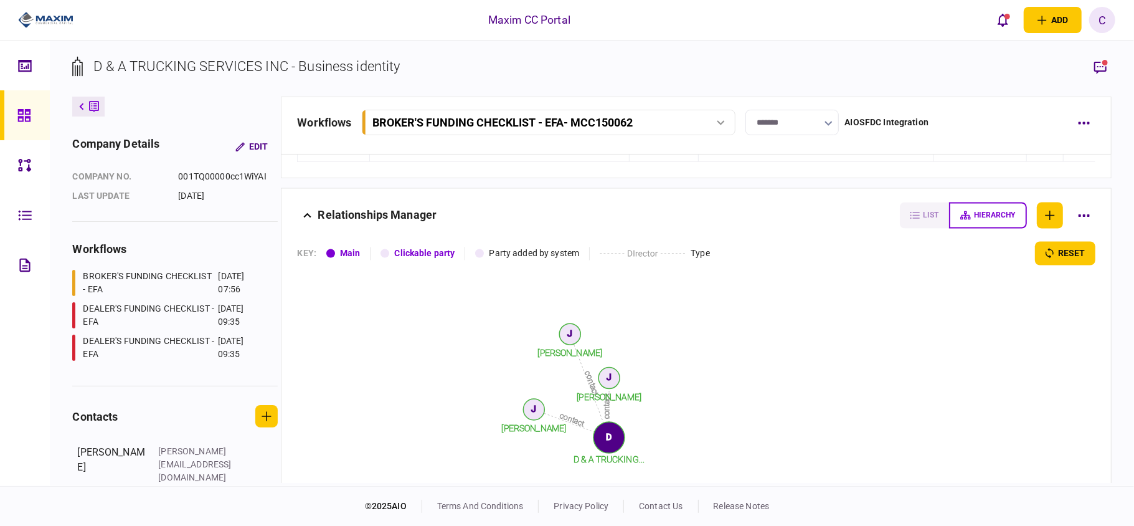
scroll to position [1495, 0]
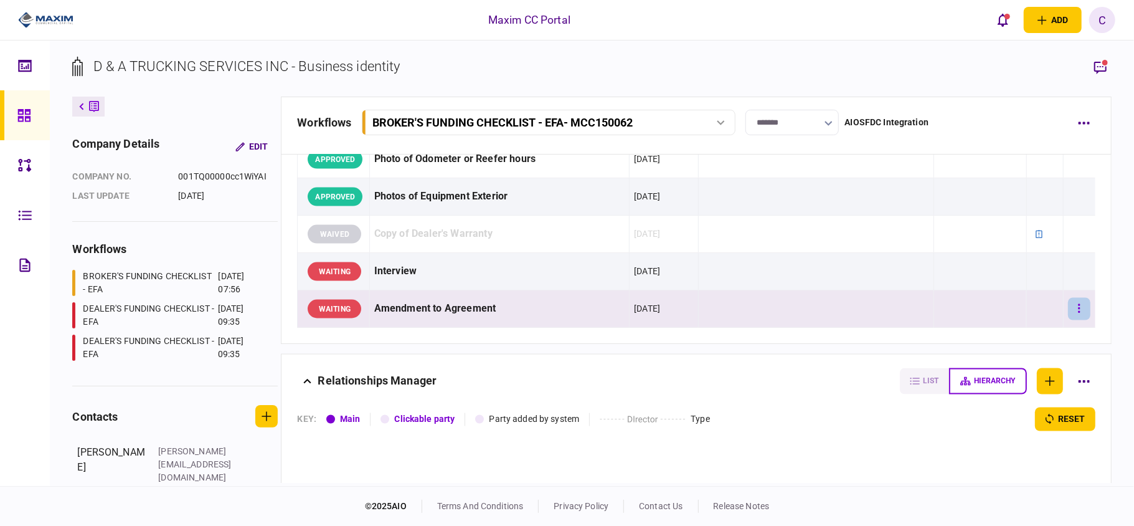
click at [1072, 320] on button "button" at bounding box center [1079, 309] width 22 height 22
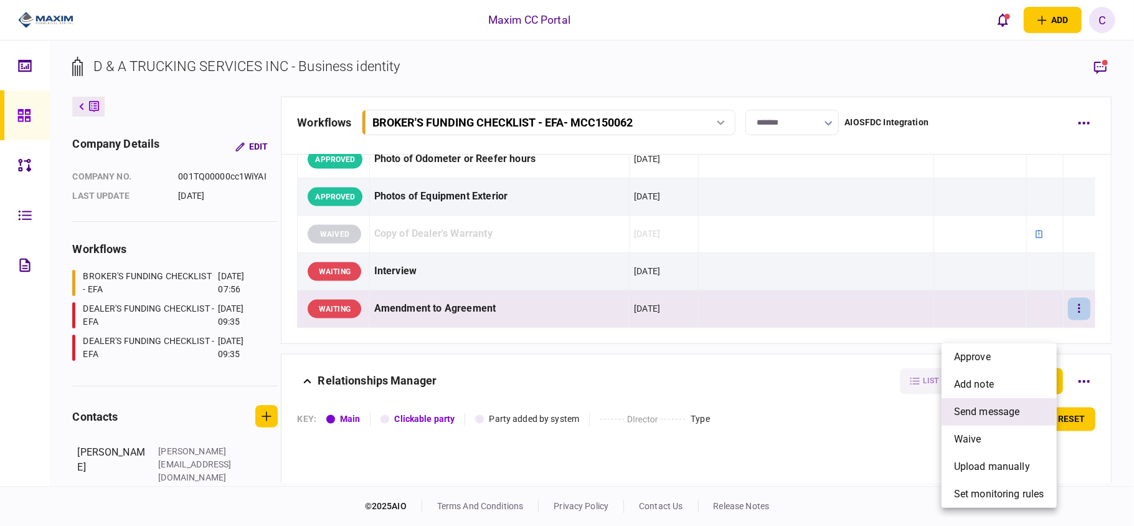
click at [968, 414] on span "send message" at bounding box center [987, 411] width 66 height 15
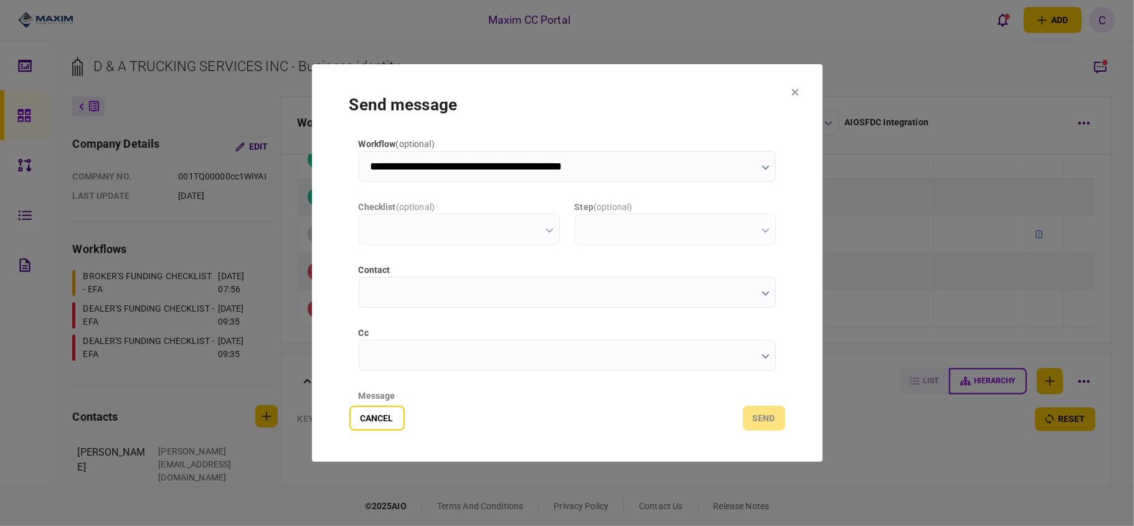
scroll to position [0, 0]
type input "**********"
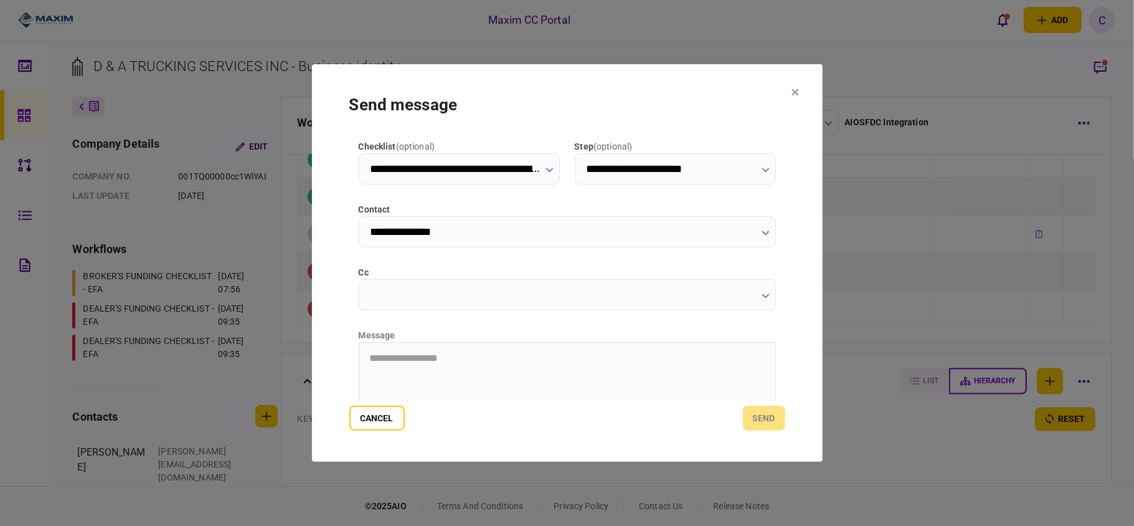
scroll to position [157, 0]
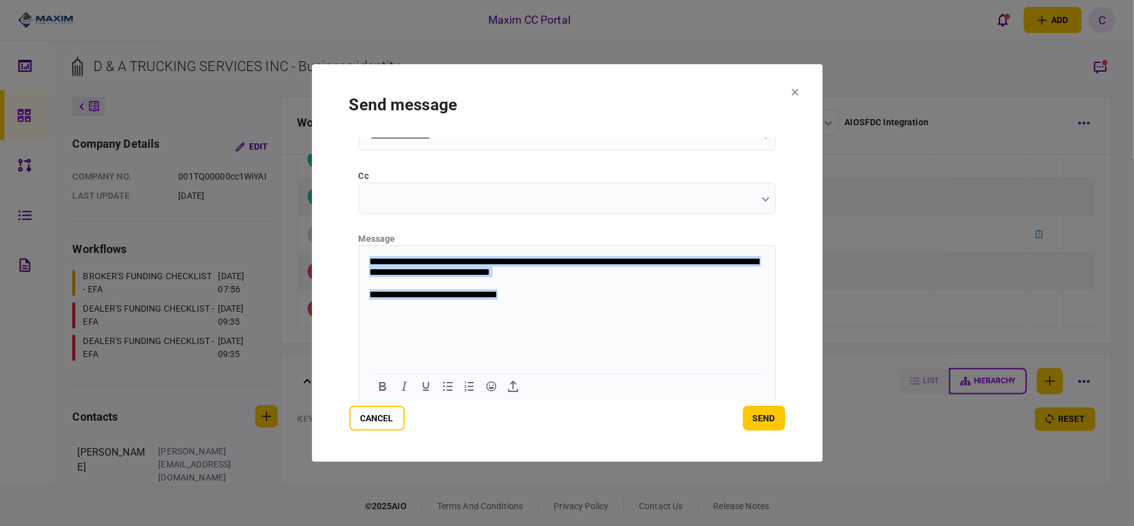
drag, startPoint x: 539, startPoint y: 293, endPoint x: 703, endPoint y: 488, distance: 255.2
click at [359, 245] on html "**********" at bounding box center [567, 277] width 416 height 65
click at [543, 294] on p "**********" at bounding box center [566, 294] width 394 height 12
click at [536, 294] on p "**********" at bounding box center [566, 294] width 394 height 12
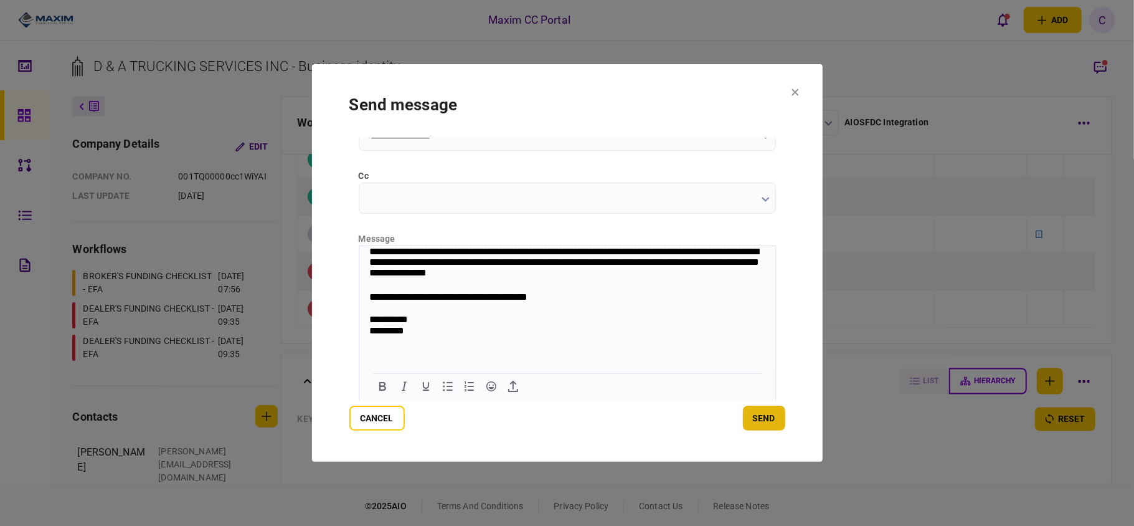
click at [776, 410] on button "send" at bounding box center [764, 418] width 42 height 25
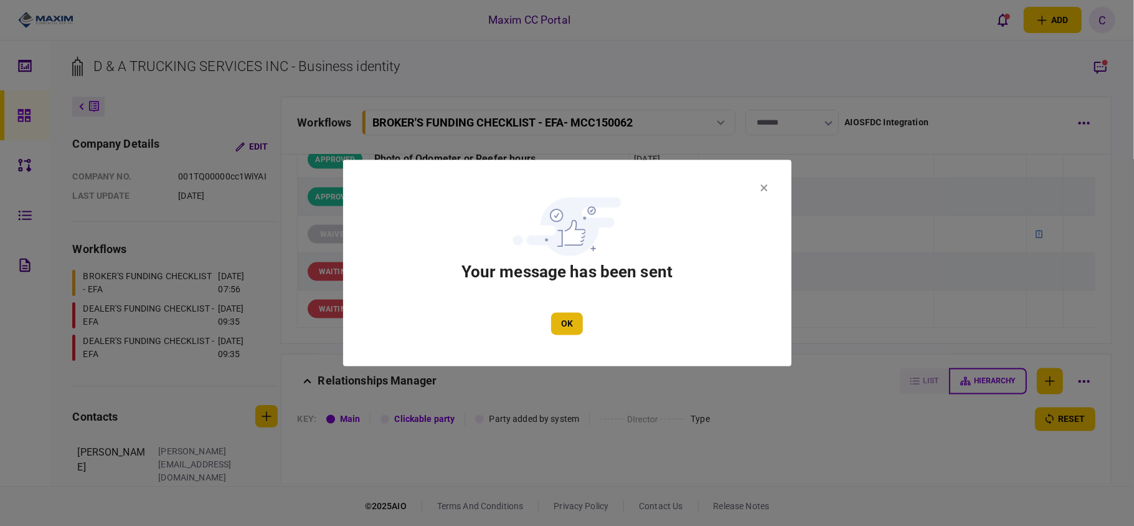
click at [571, 320] on button "OK" at bounding box center [567, 324] width 32 height 22
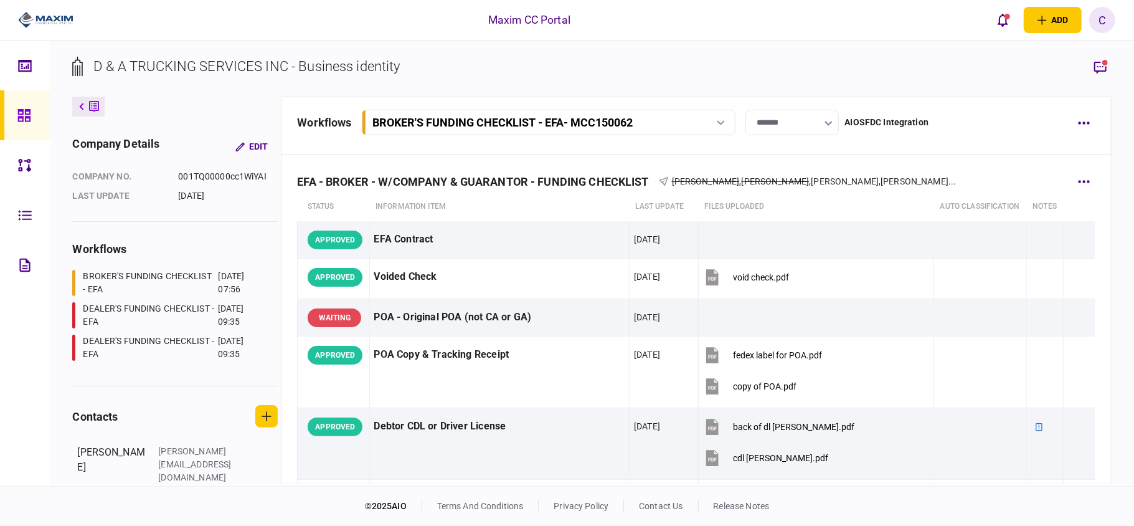
scroll to position [0, 0]
click at [21, 108] on icon at bounding box center [24, 115] width 14 height 14
